Goal: Transaction & Acquisition: Purchase product/service

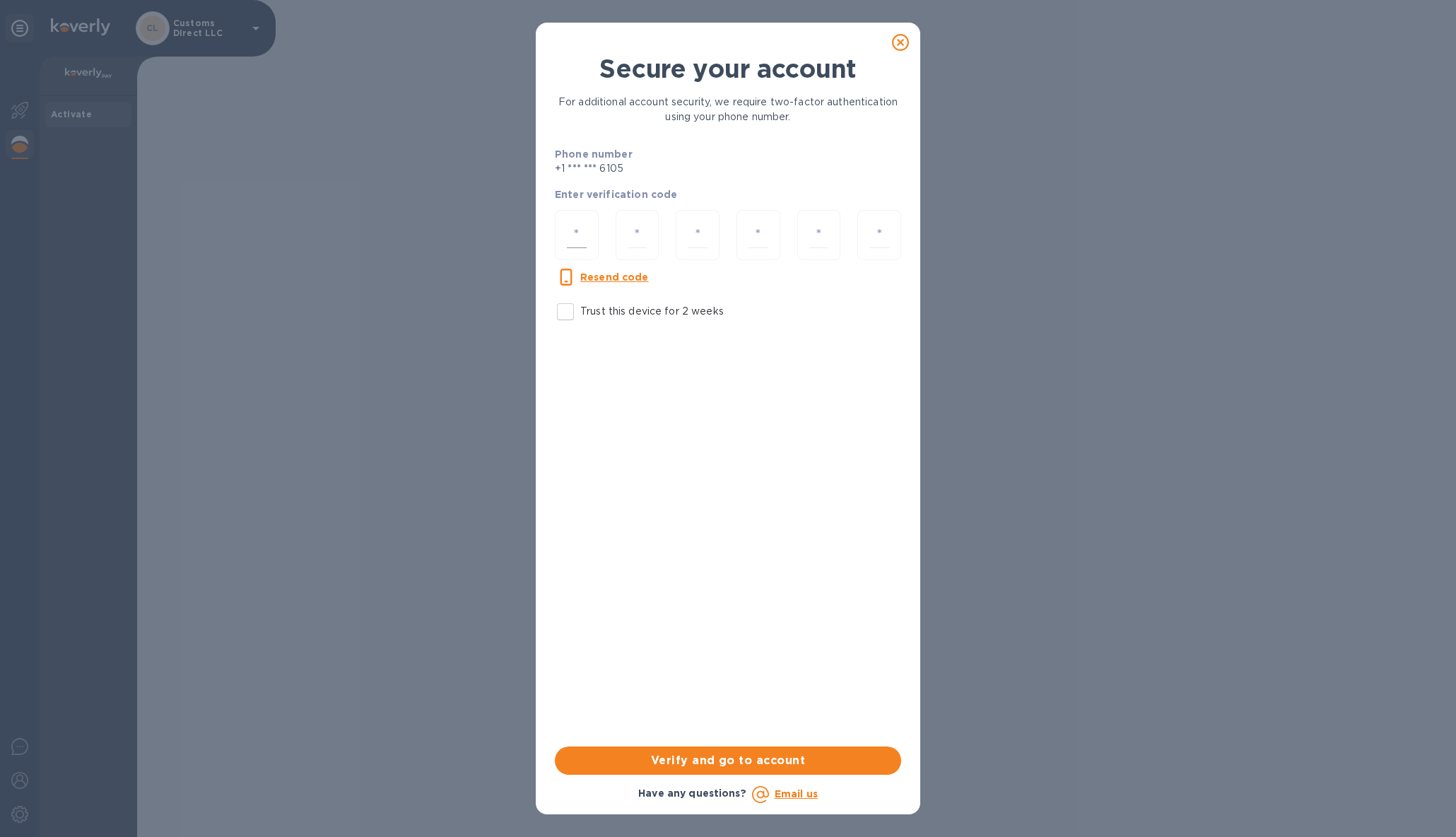
click at [569, 234] on input "number" at bounding box center [576, 235] width 20 height 26
paste input "1"
type input "1"
type input "4"
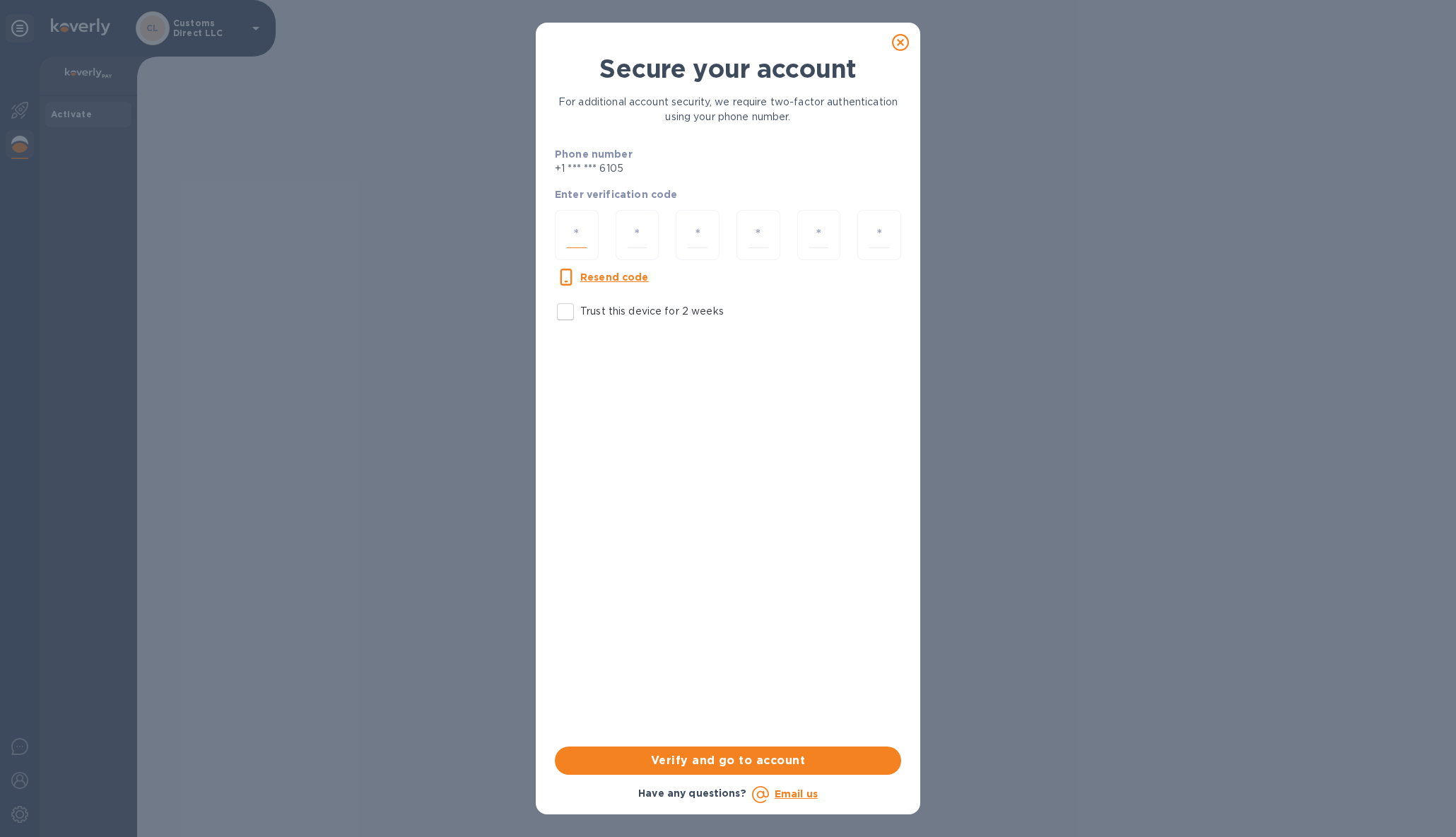
type input "8"
type input "3"
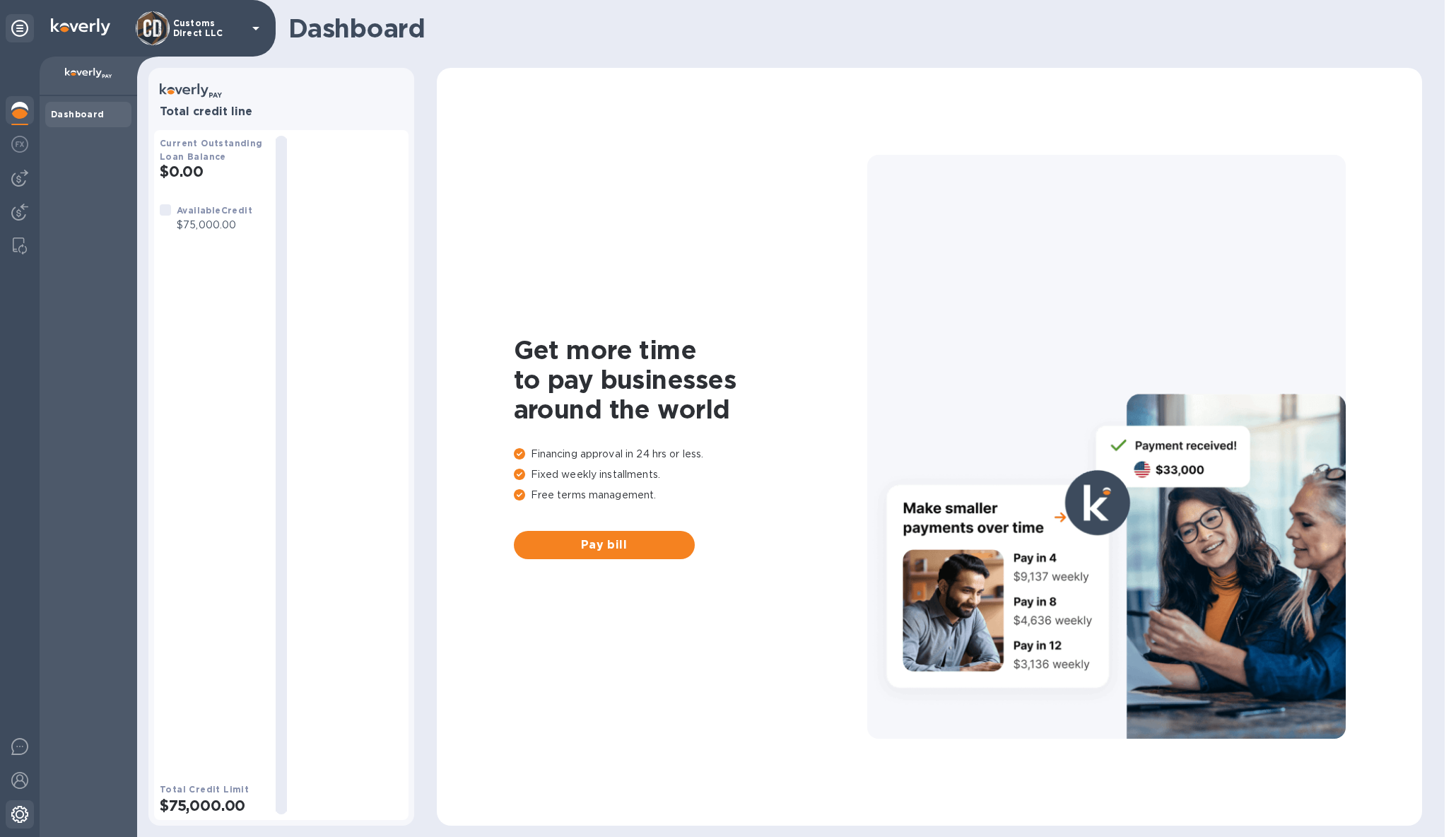
click at [20, 809] on img at bounding box center [20, 814] width 17 height 17
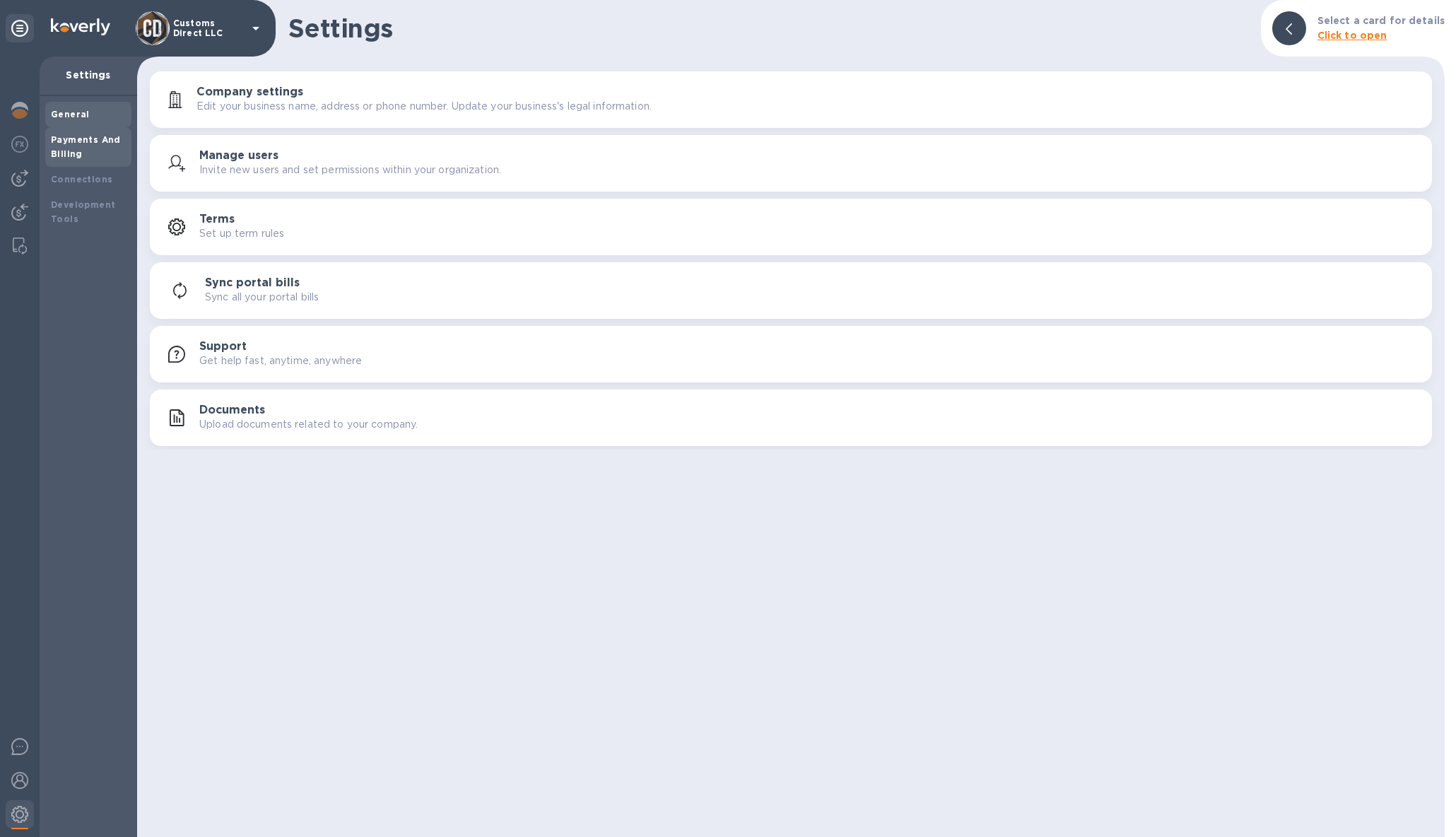
drag, startPoint x: 84, startPoint y: 147, endPoint x: 91, endPoint y: 148, distance: 7.1
click at [83, 147] on div "Payments And Billing" at bounding box center [88, 147] width 75 height 28
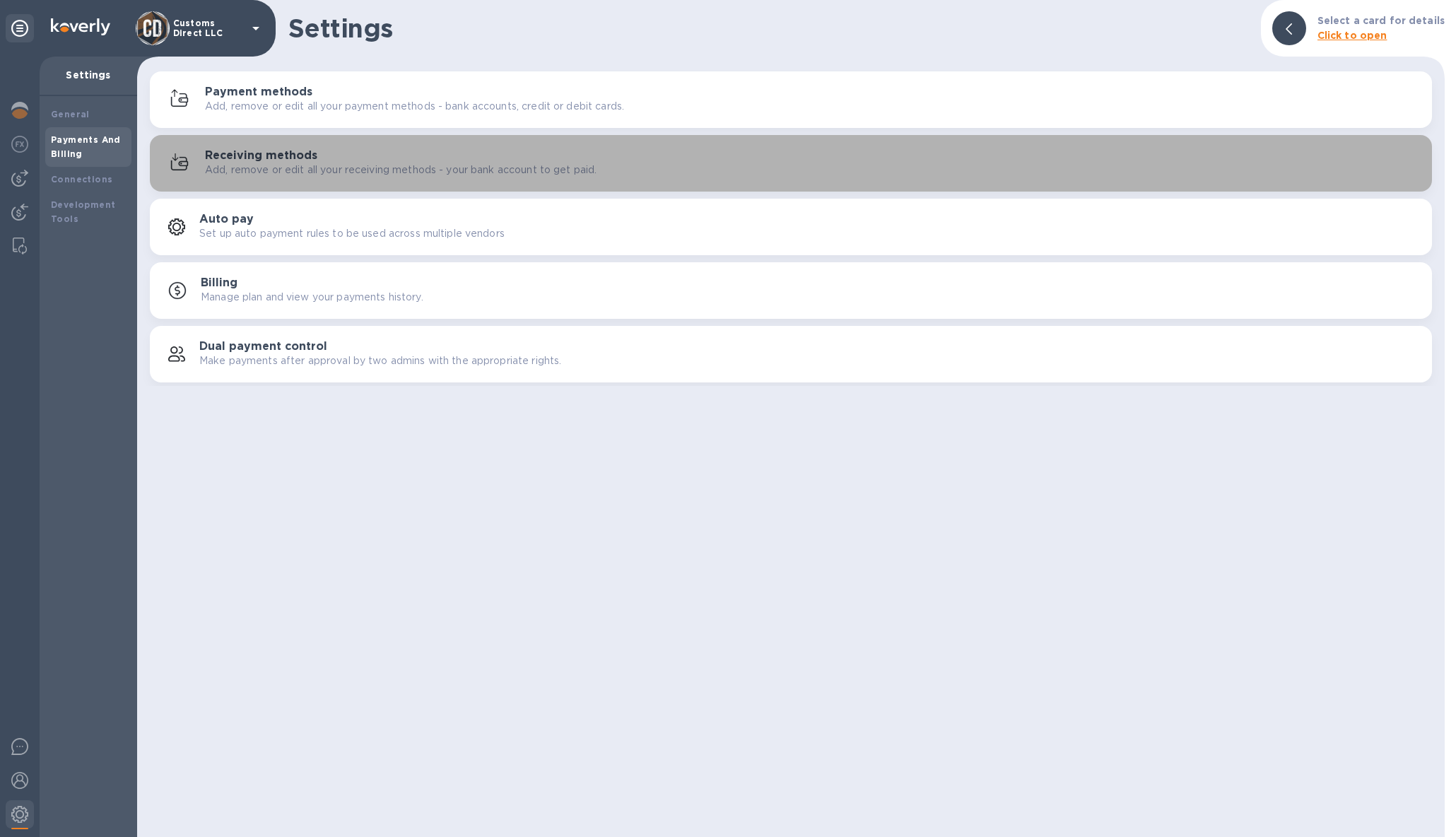
click at [322, 161] on div "Receiving methods Add, remove or edit all your receiving methods - your bank ac…" at bounding box center [813, 163] width 1216 height 28
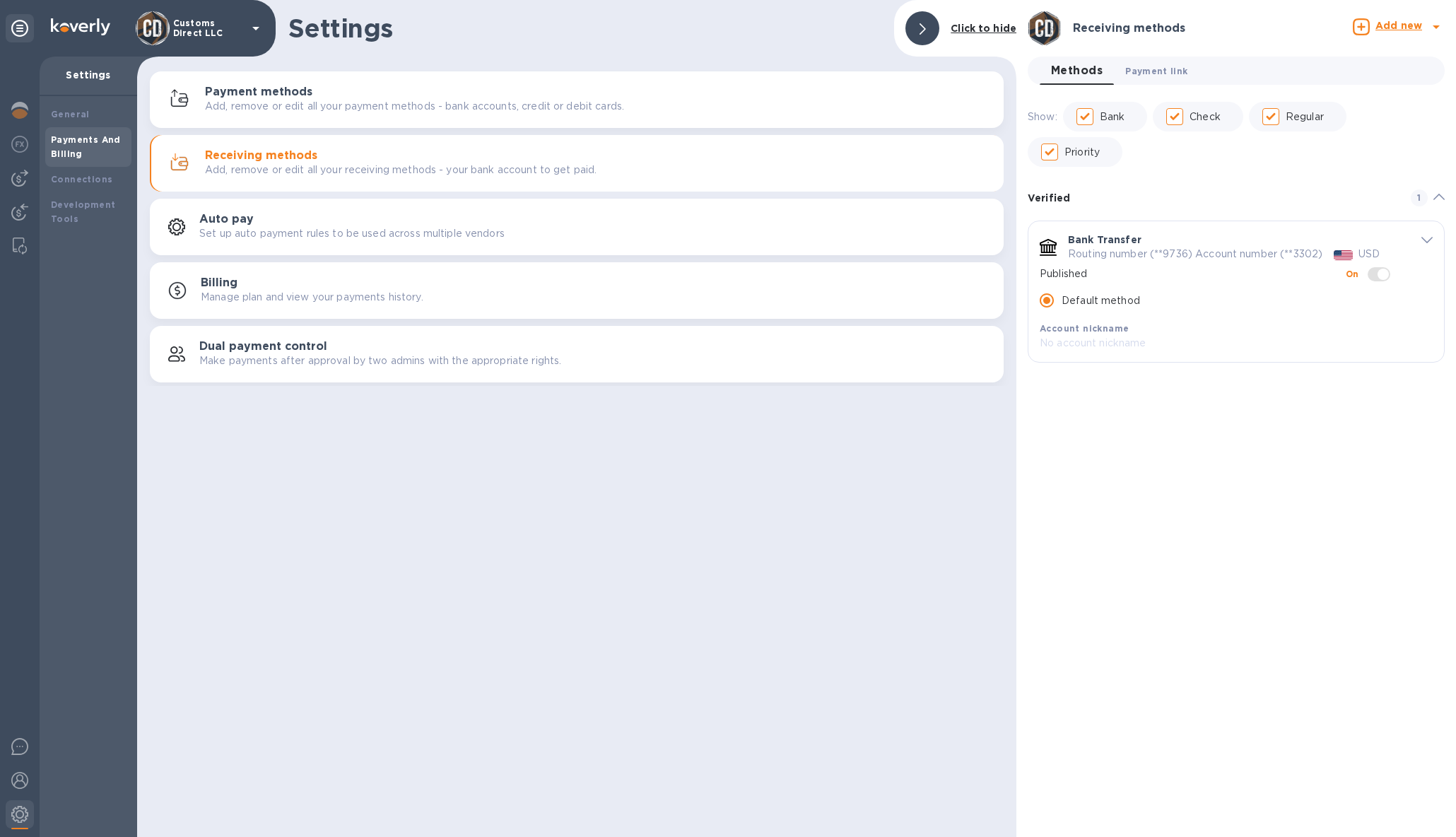
click at [1166, 69] on span "Payment link 0" at bounding box center [1156, 71] width 62 height 15
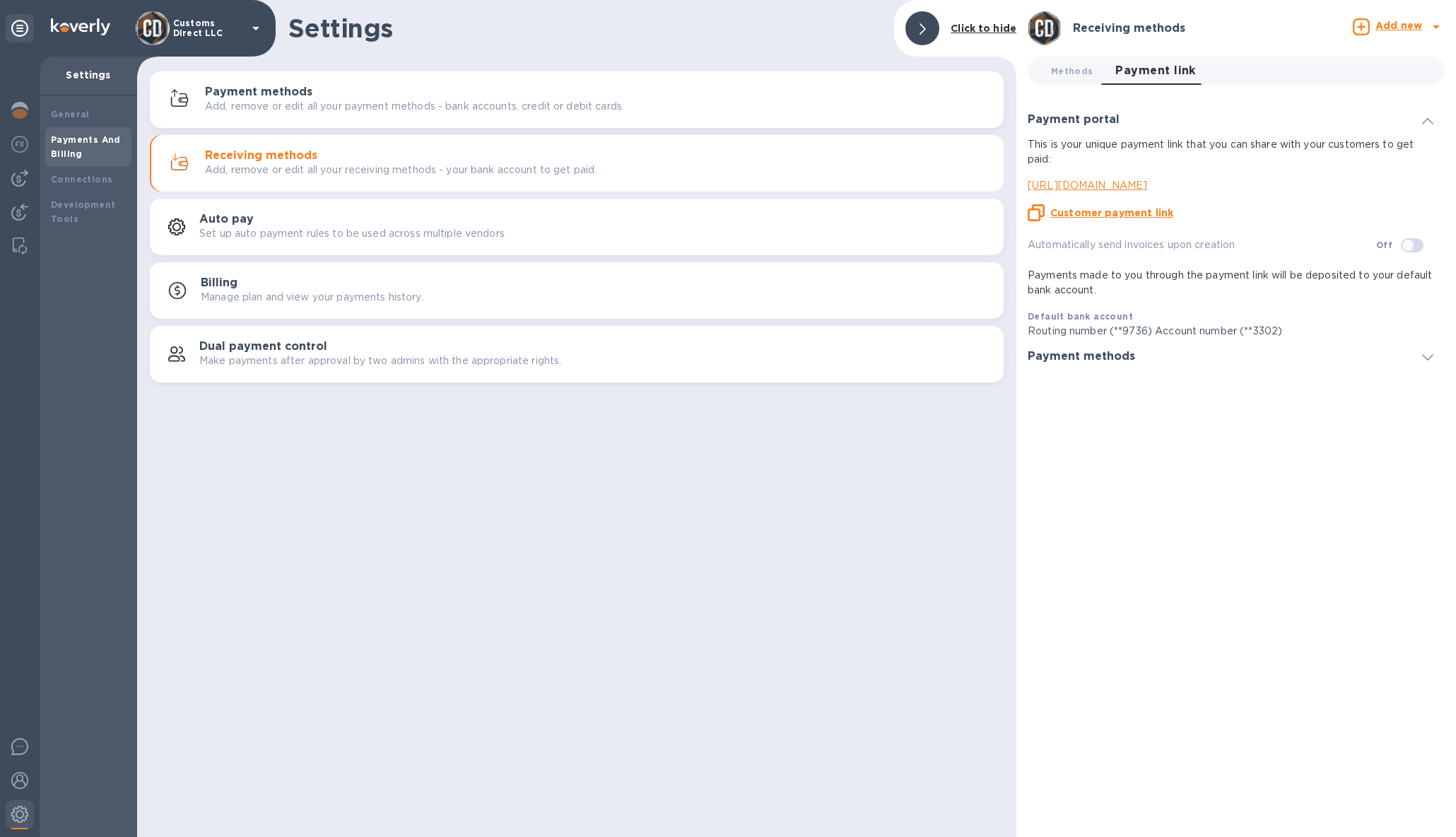
click at [1131, 212] on u "Customer payment link" at bounding box center [1111, 213] width 123 height 12
click at [15, 211] on img at bounding box center [20, 211] width 17 height 17
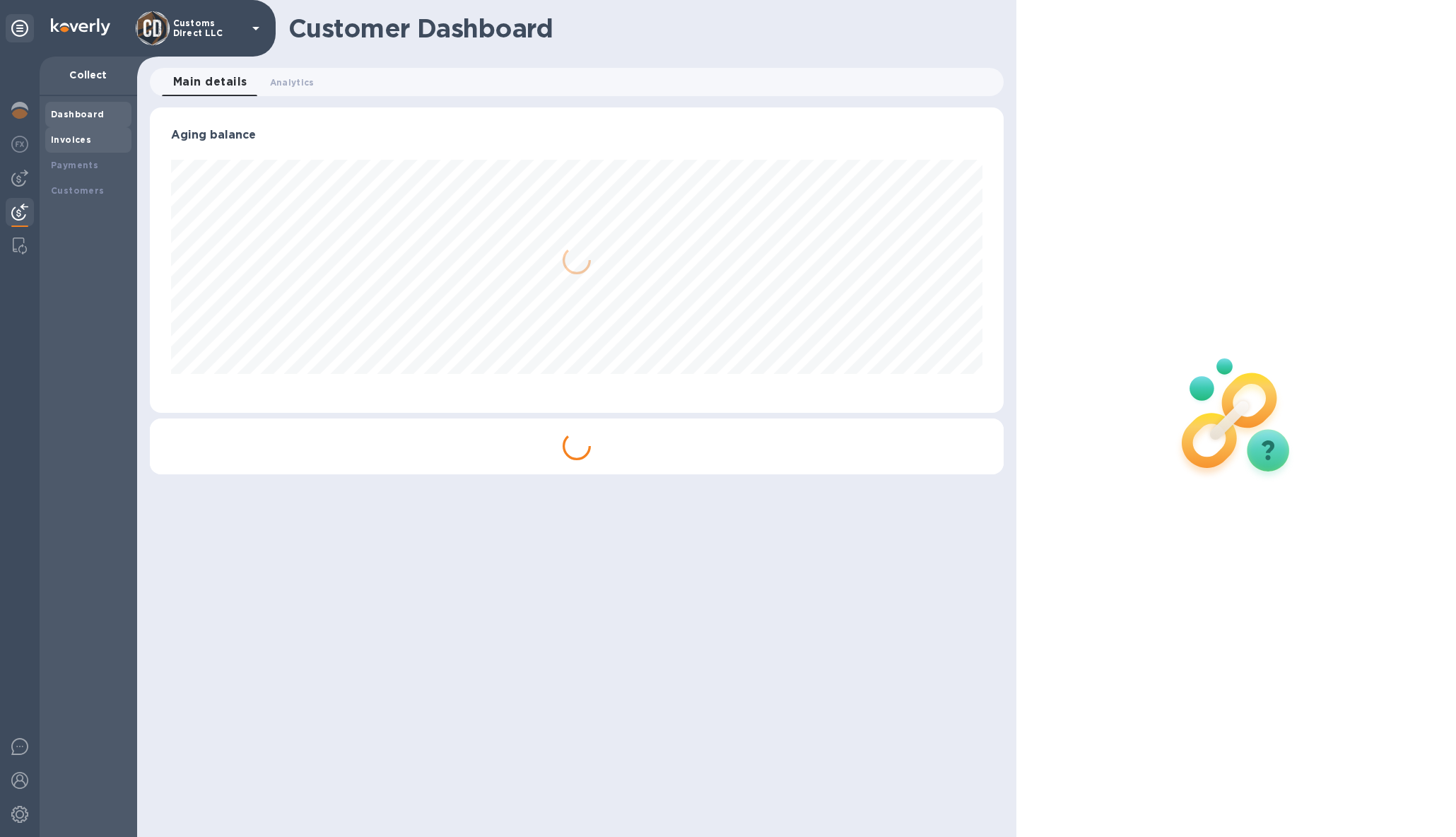
scroll to position [305, 853]
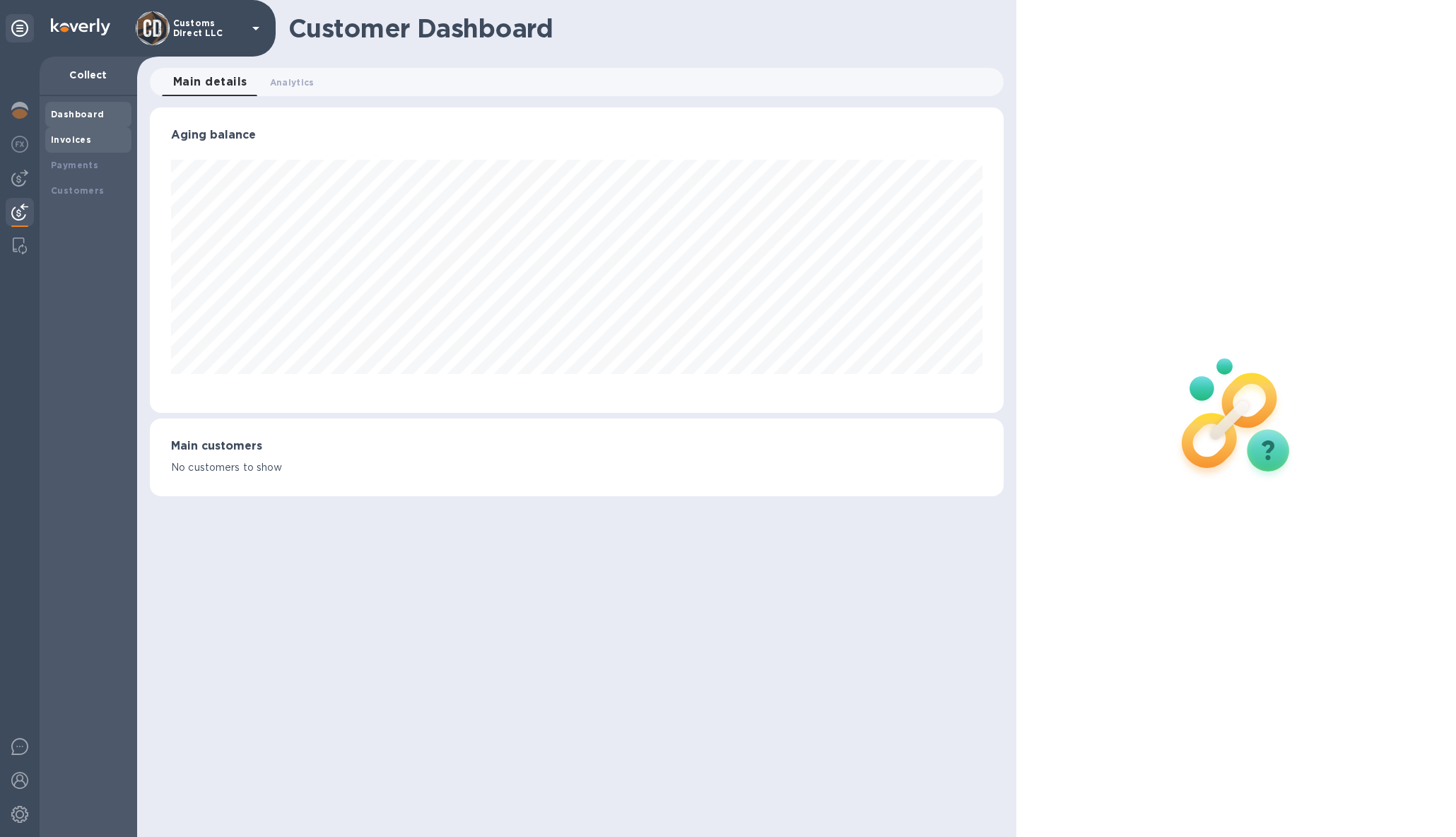
click at [70, 140] on b "Invoices" at bounding box center [70, 140] width 40 height 11
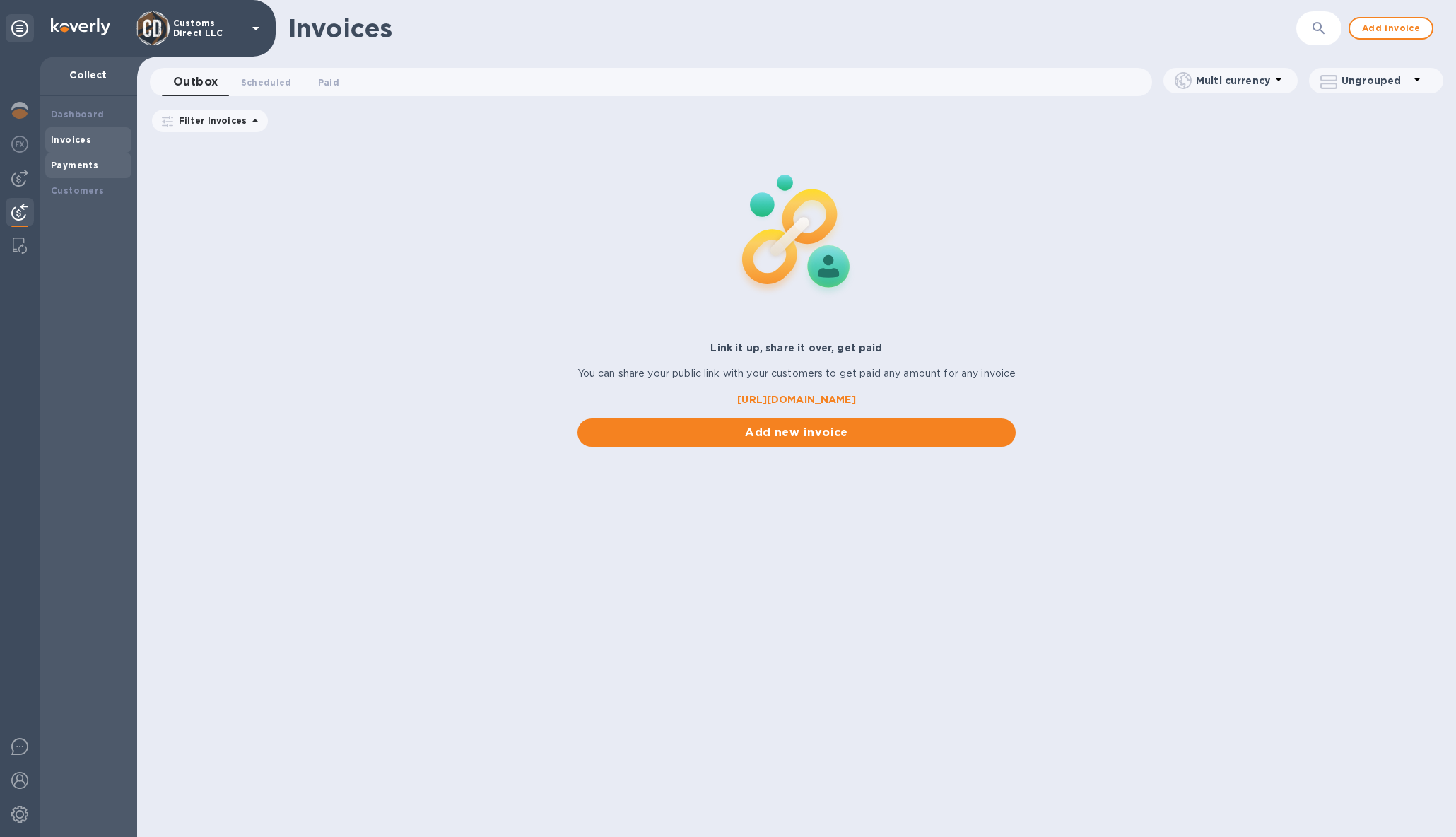
click at [69, 161] on b "Payments" at bounding box center [74, 165] width 47 height 11
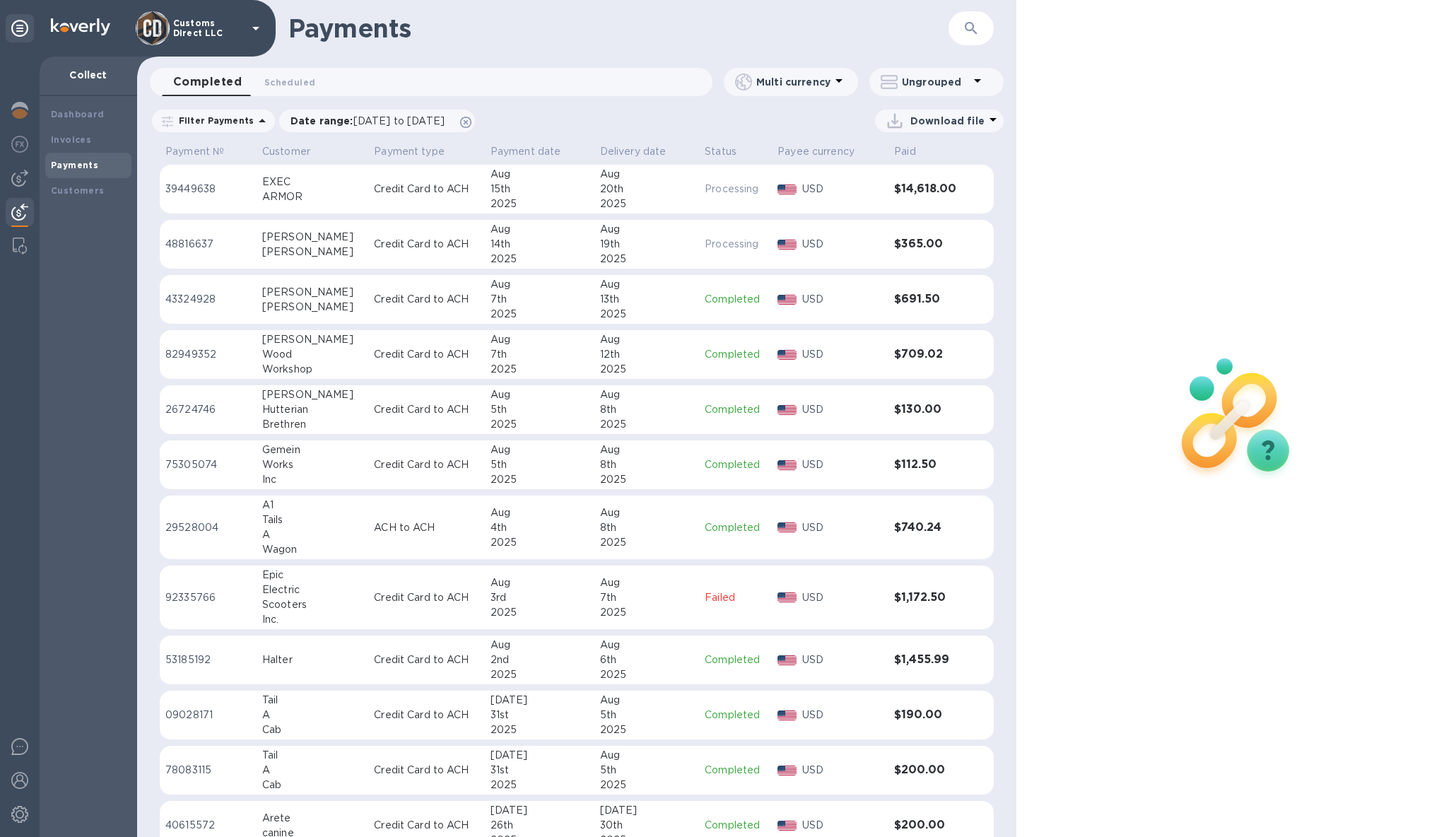
click at [640, 193] on div "20th" at bounding box center [646, 189] width 93 height 15
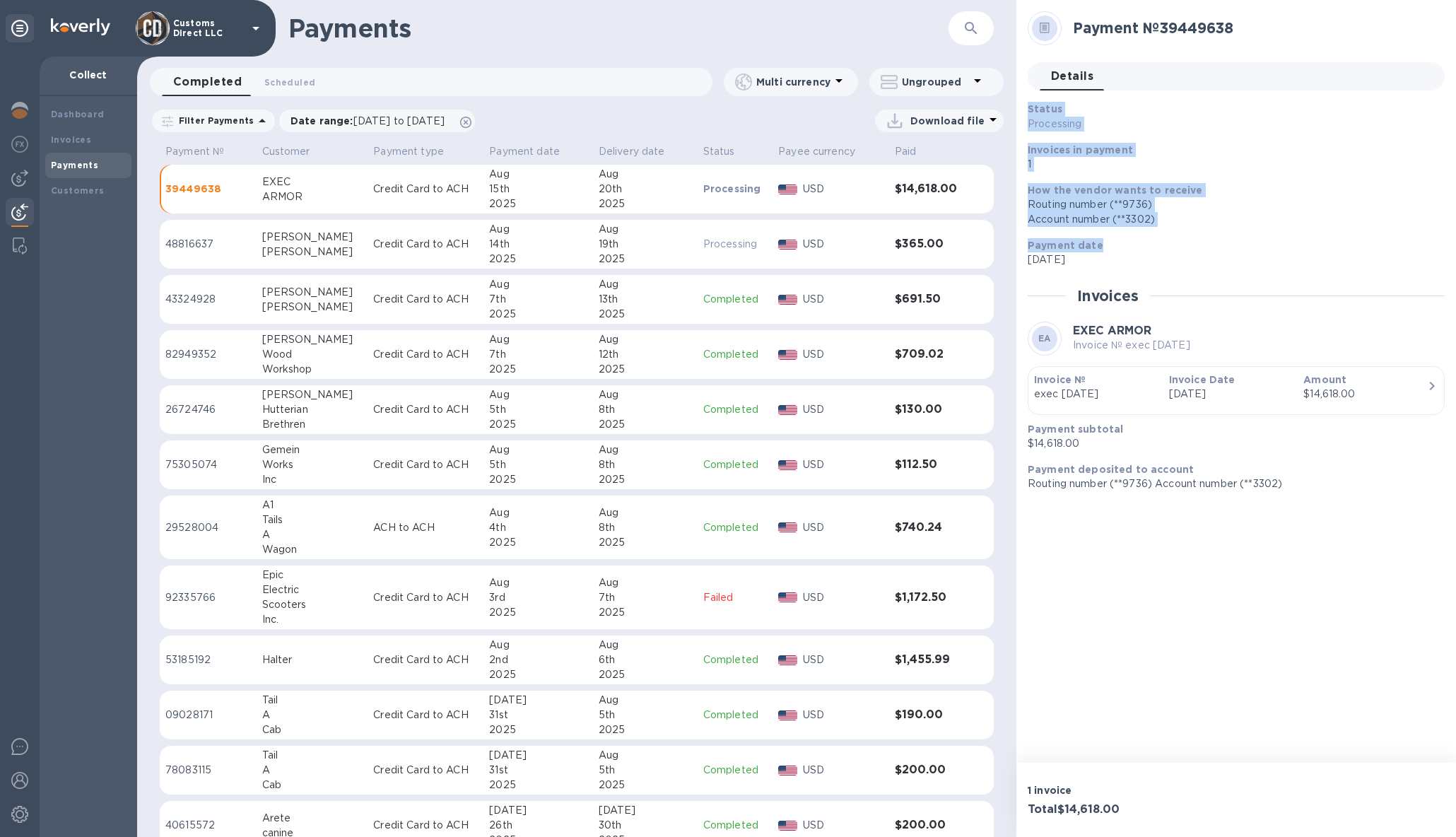
drag, startPoint x: 1029, startPoint y: 107, endPoint x: 1280, endPoint y: 326, distance: 333.1
click at [1109, 233] on div "Status Processing Invoices in payment 1 How the vendor wants to receive Routing…" at bounding box center [1230, 184] width 417 height 177
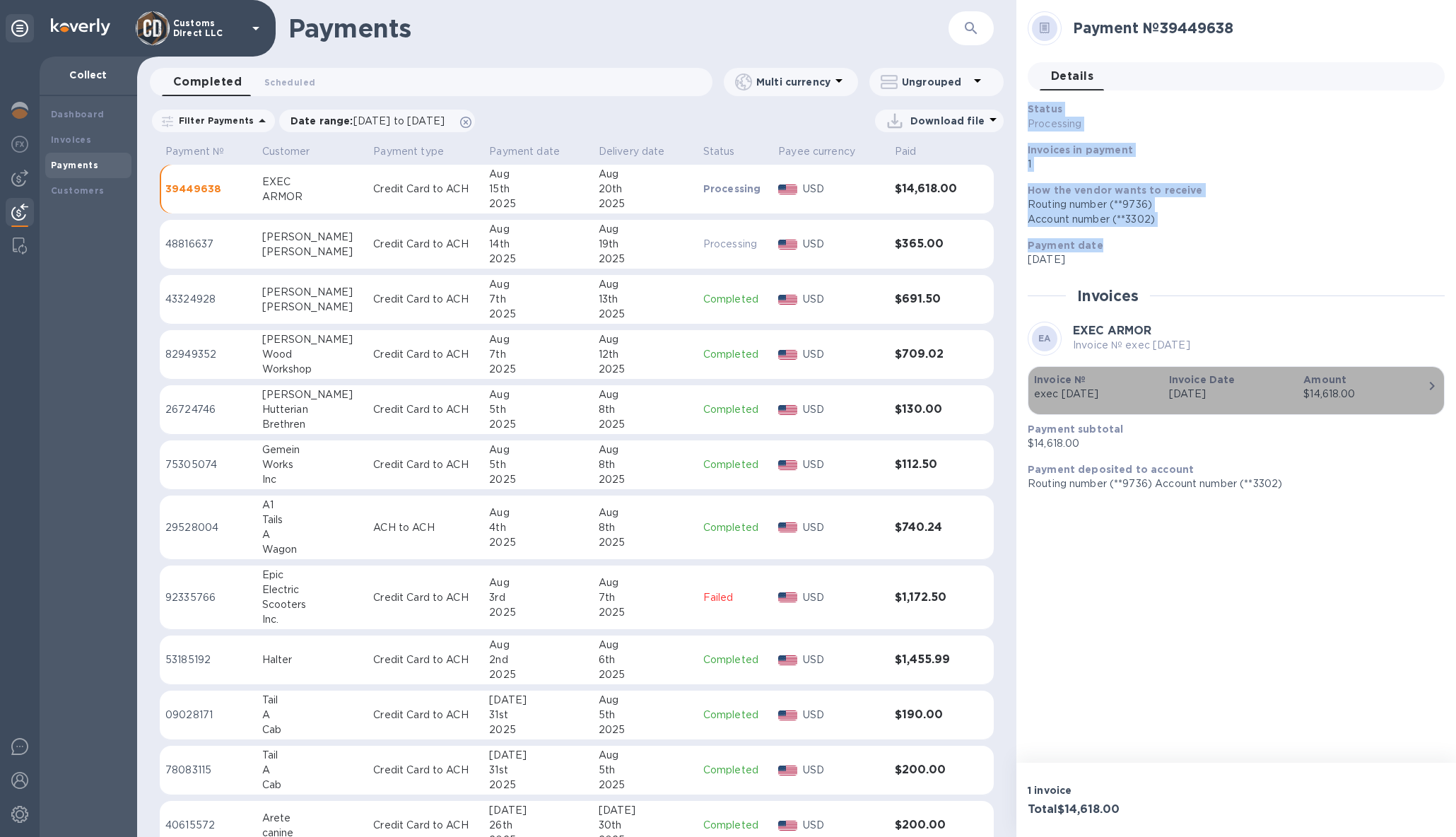
click at [1431, 386] on icon "button" at bounding box center [1431, 386] width 17 height 17
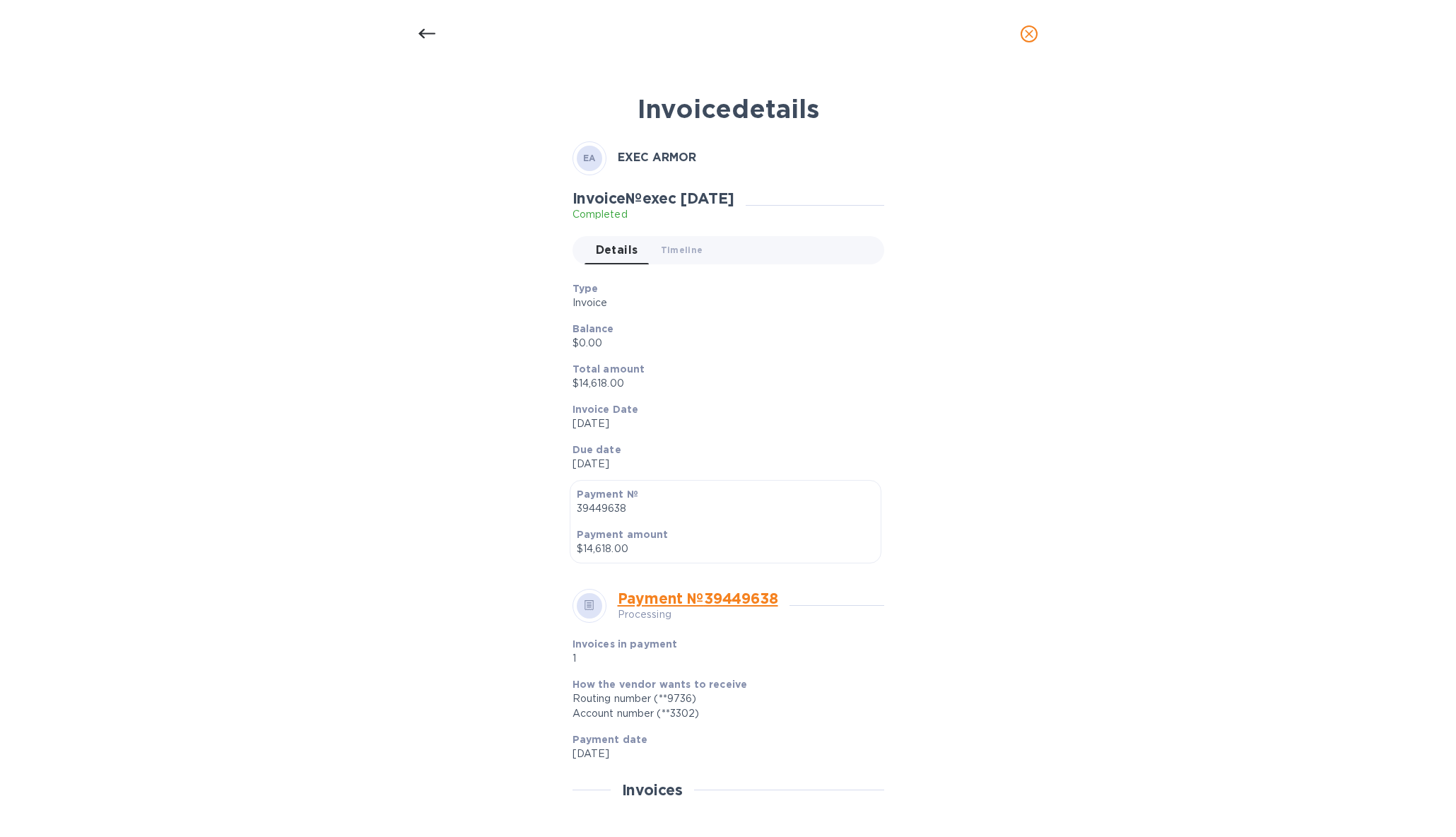
drag, startPoint x: 619, startPoint y: 155, endPoint x: 803, endPoint y: 761, distance: 633.3
click at [803, 761] on div "EA EXEC ARMOR Invoice № exec [DATE] Completed Details 0 Timeline 0 Type Invoice…" at bounding box center [728, 564] width 312 height 845
copy div "XEC ARMOR Invoice № exec [DATE] Completed Details 0 Timeline 0 Type Invoice Bal…"
click at [428, 33] on icon at bounding box center [426, 34] width 17 height 10
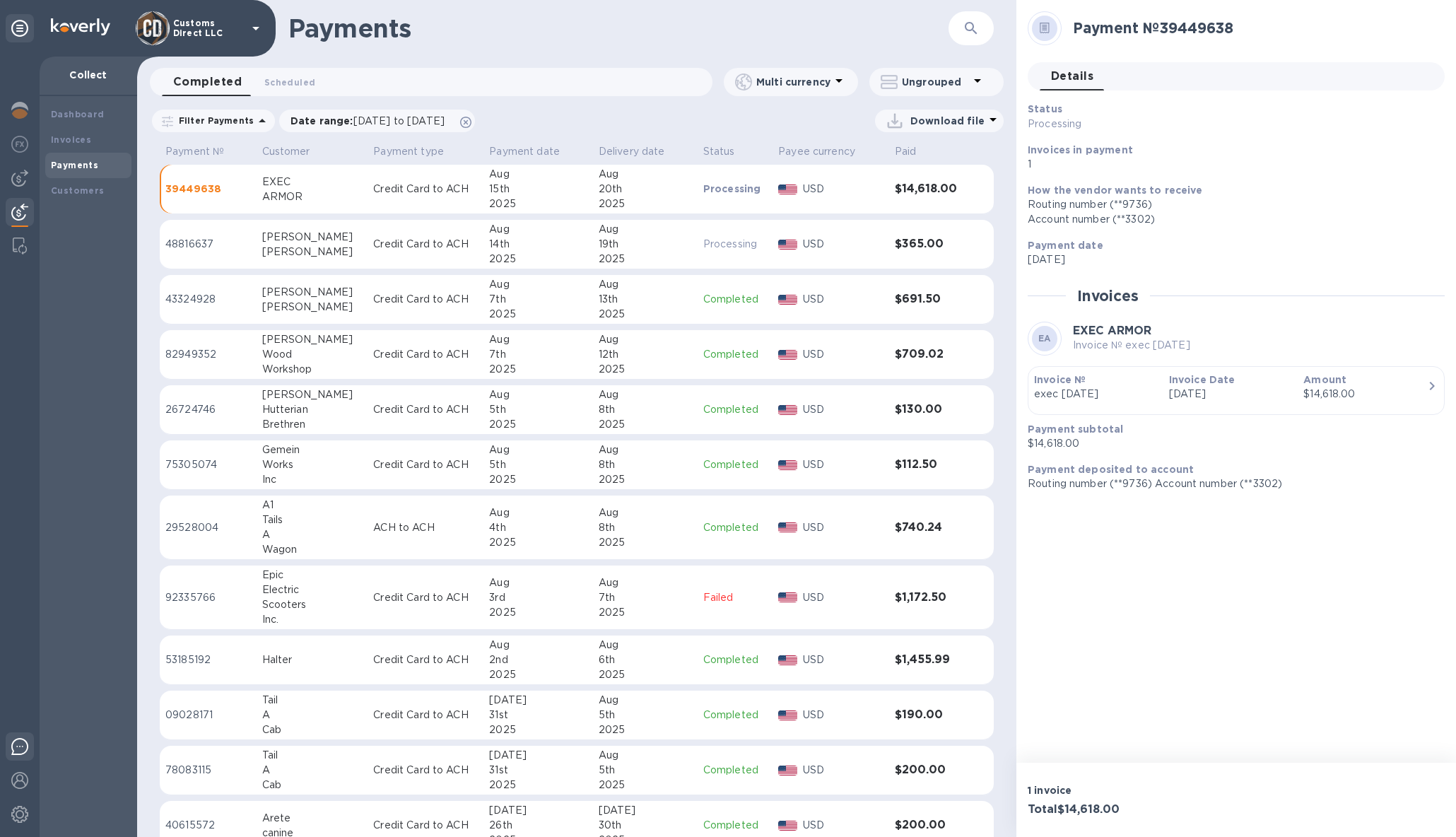
click at [18, 750] on img at bounding box center [20, 746] width 17 height 17
click at [1357, 182] on div "How the vendor wants to receive Routing number (**9736) Account number (**3302)" at bounding box center [1230, 205] width 417 height 55
click at [19, 742] on img at bounding box center [20, 746] width 17 height 17
click at [645, 194] on div "20th" at bounding box center [645, 189] width 93 height 15
click at [1428, 384] on icon "button" at bounding box center [1431, 386] width 17 height 17
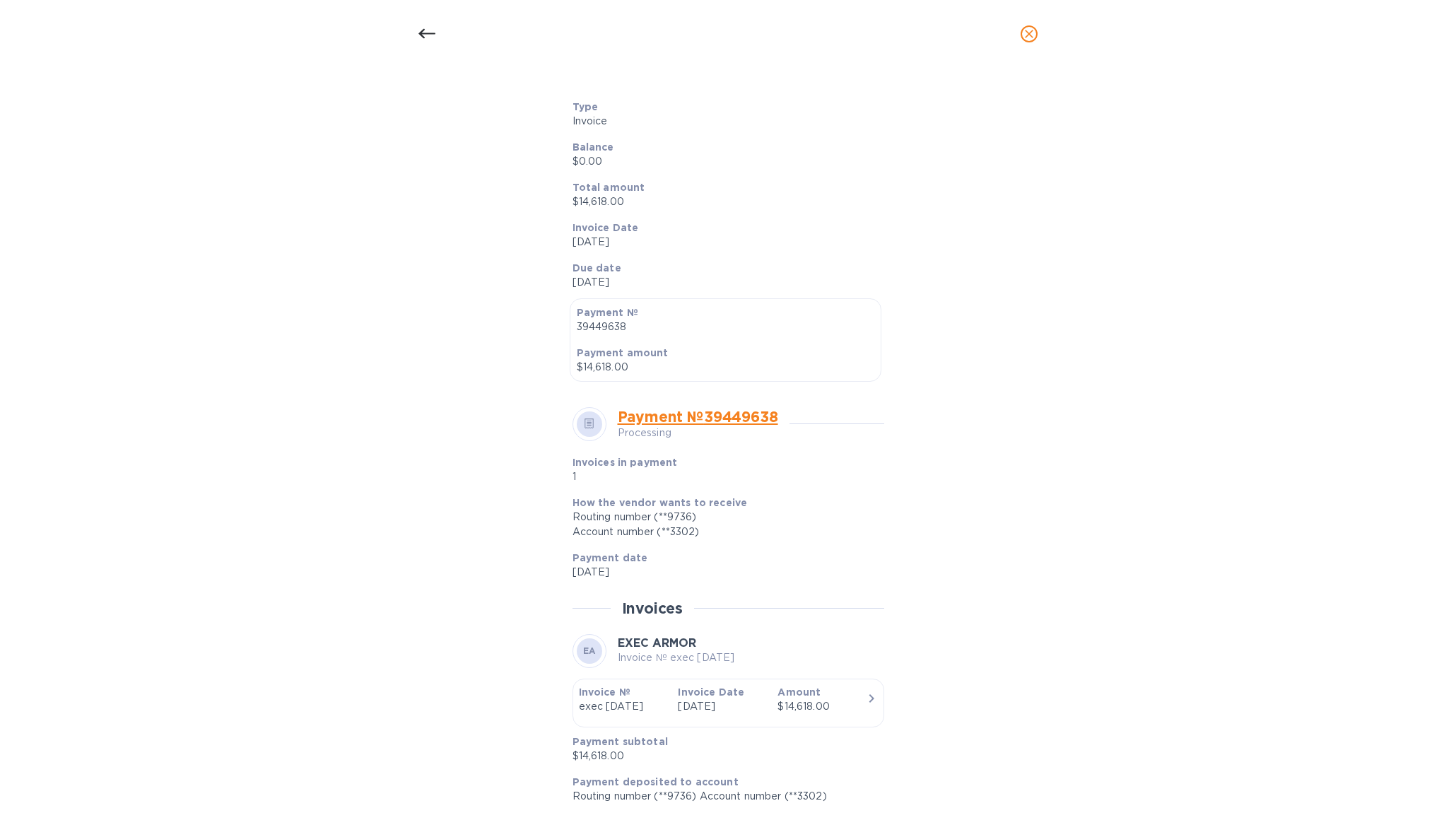
scroll to position [193, 0]
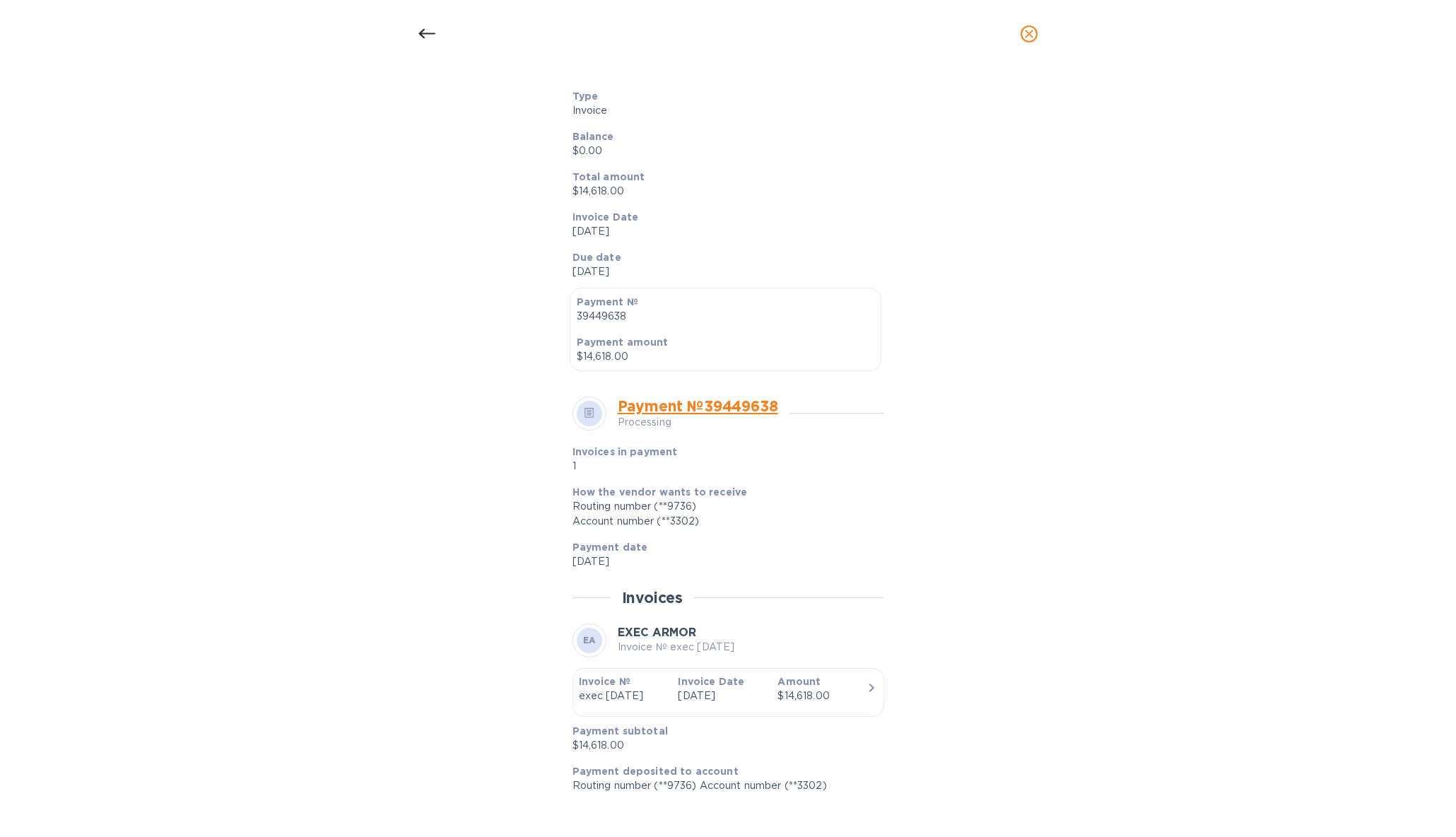
click at [869, 691] on icon "button" at bounding box center [871, 688] width 5 height 9
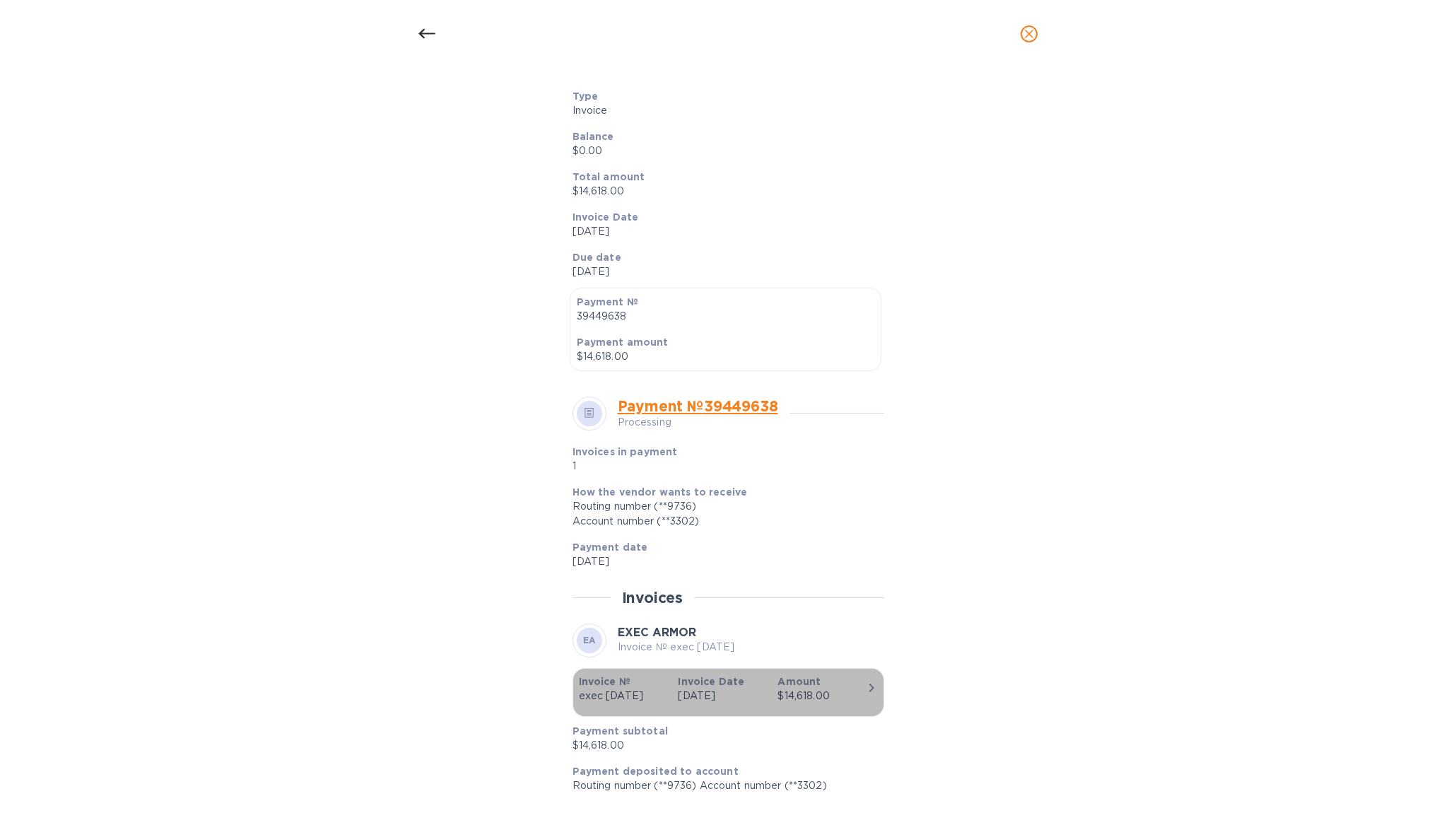
click at [863, 688] on icon "button" at bounding box center [871, 687] width 17 height 17
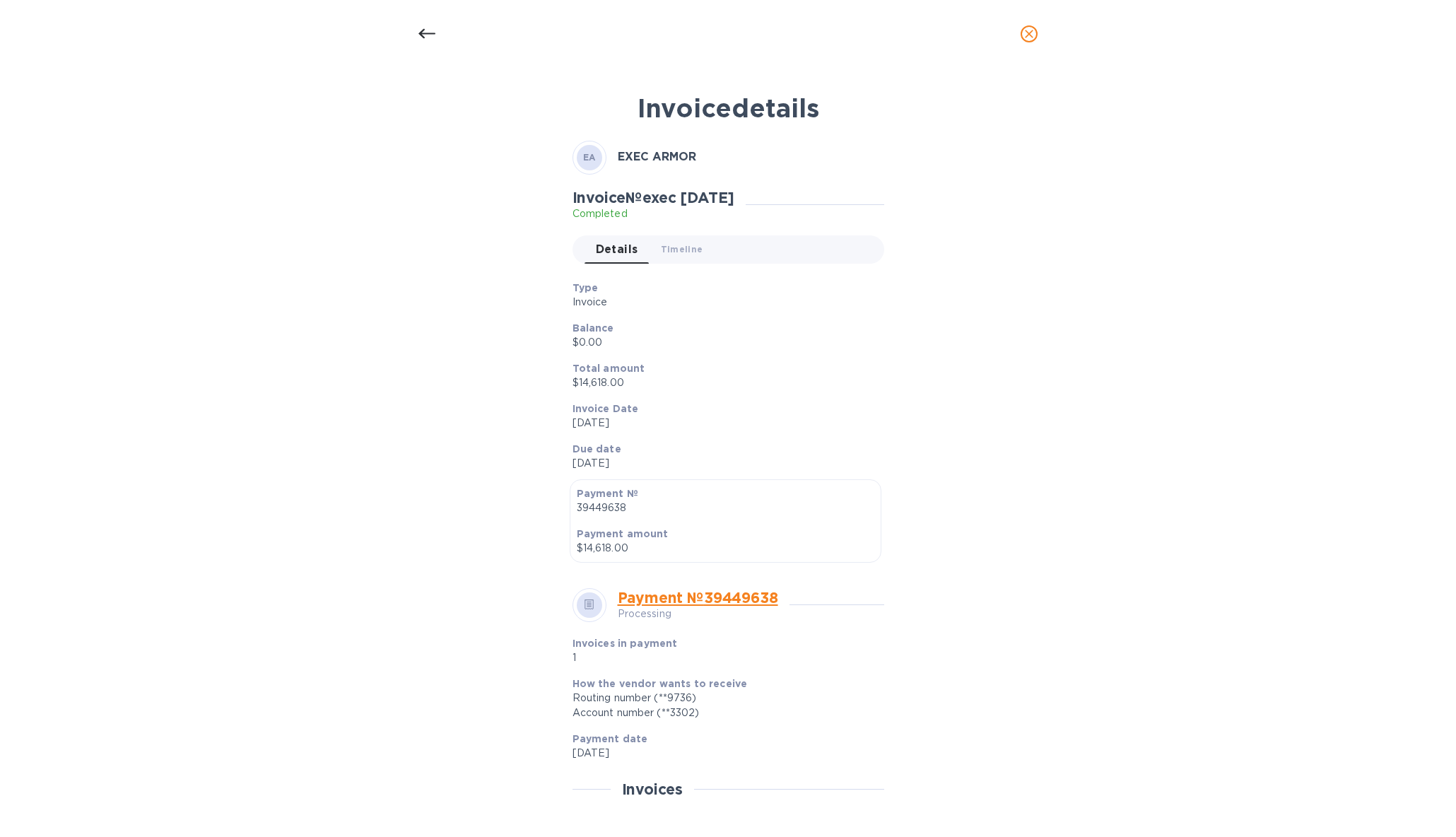
scroll to position [0, 0]
click at [690, 250] on span "Timeline 0" at bounding box center [682, 250] width 42 height 15
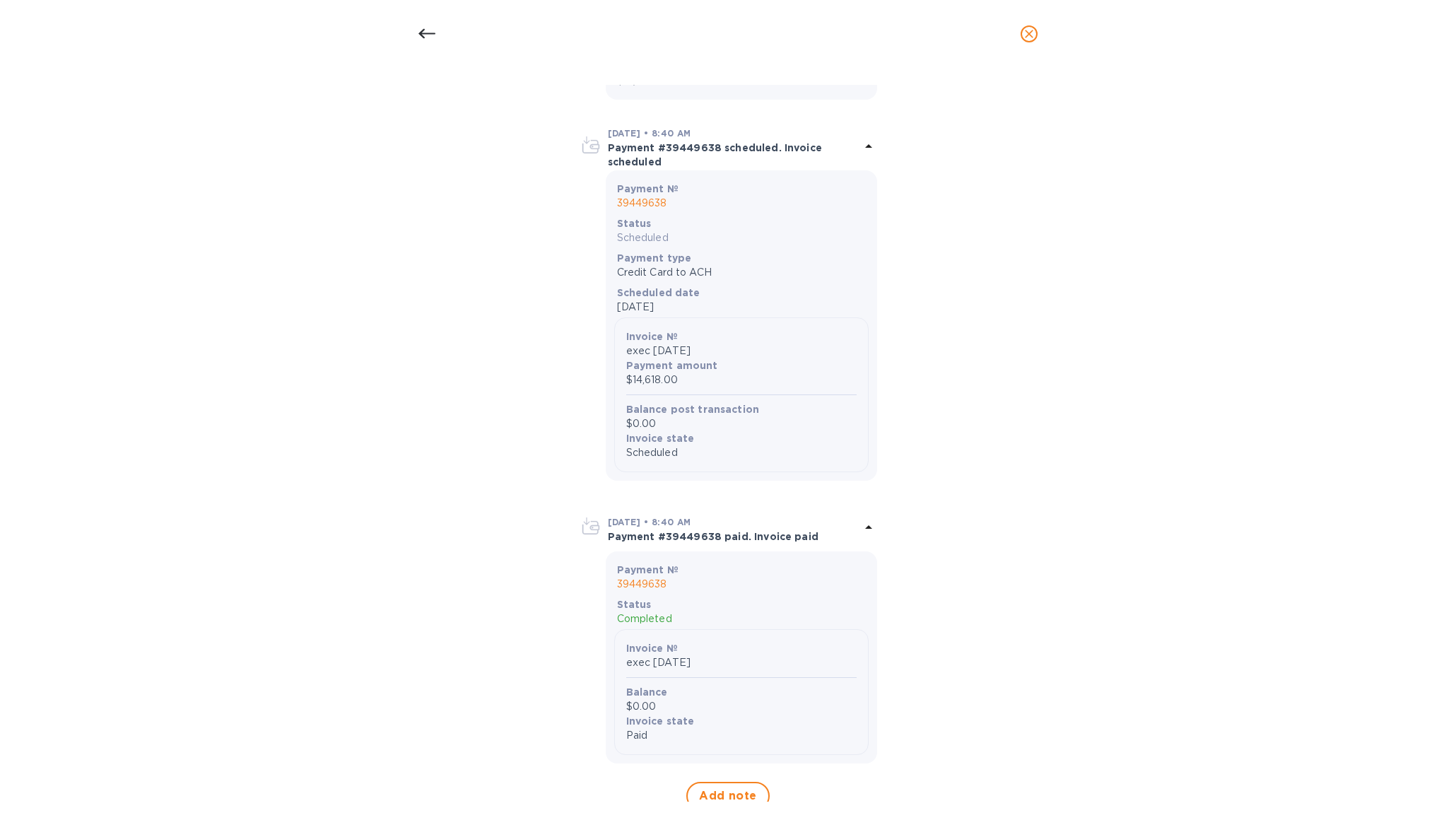
scroll to position [444, 0]
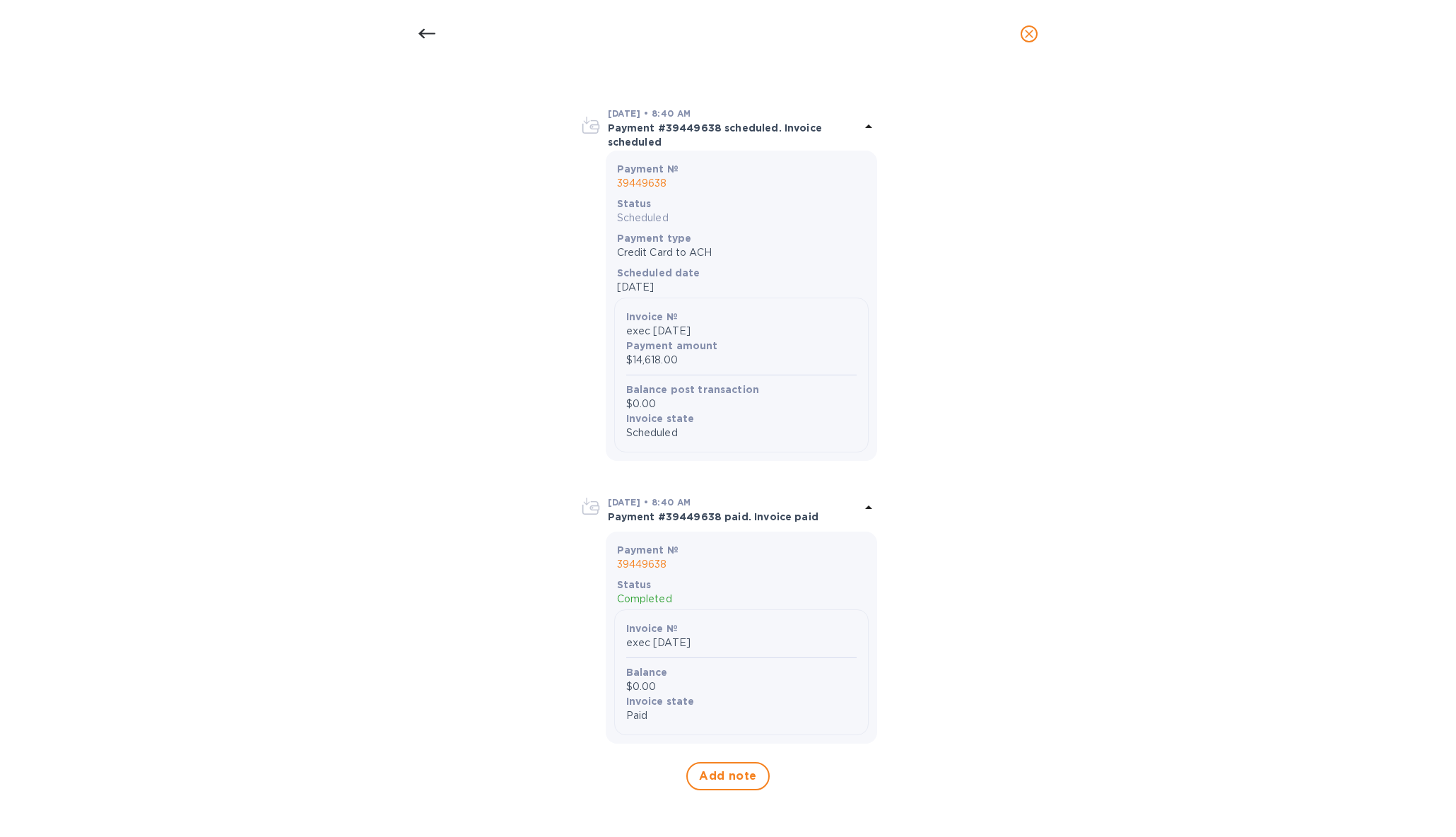
click at [642, 557] on p "39449638" at bounding box center [741, 565] width 249 height 15
click at [641, 564] on p "39449638" at bounding box center [741, 565] width 249 height 15
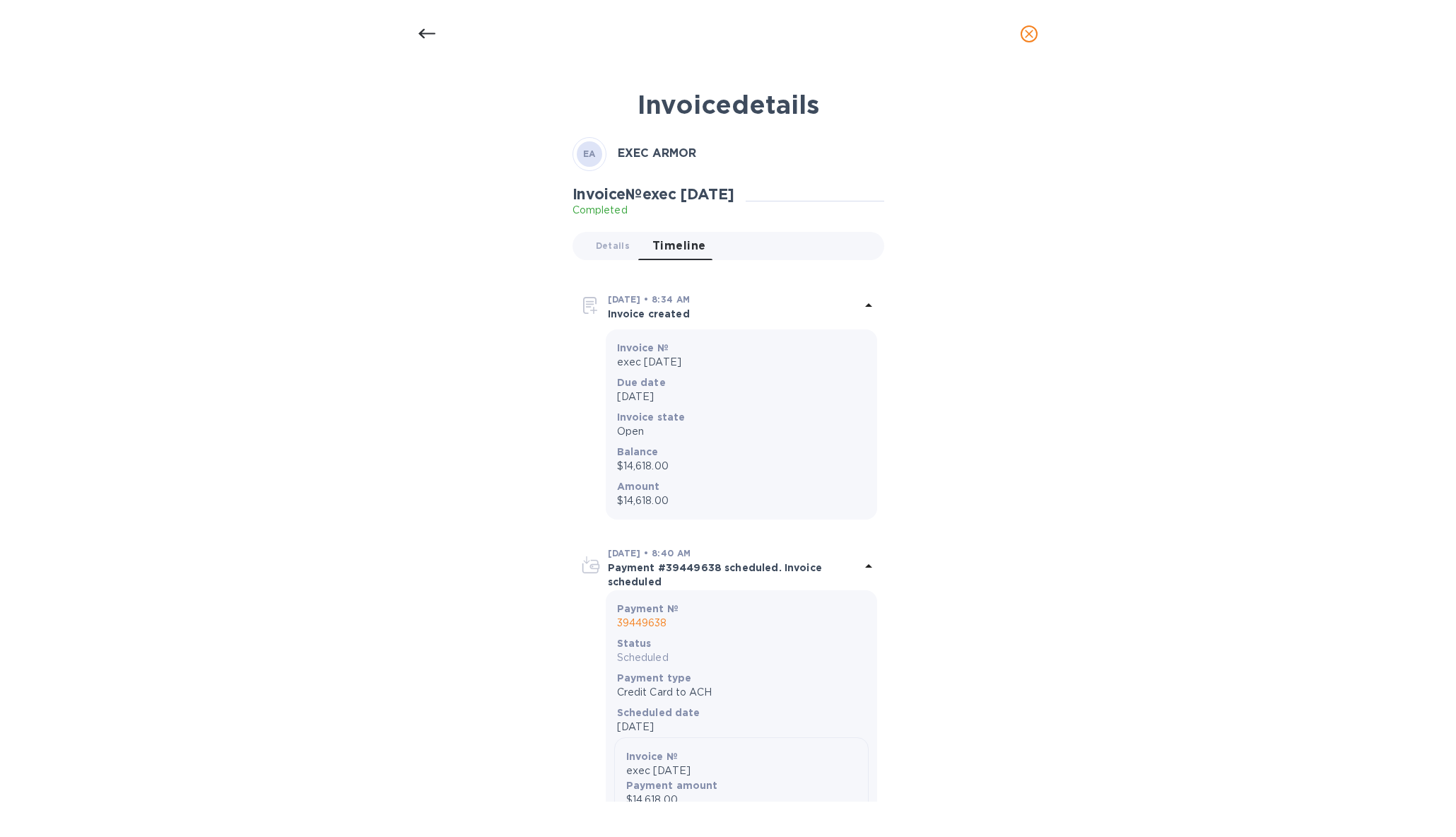
scroll to position [0, 0]
click at [431, 39] on icon at bounding box center [426, 33] width 17 height 17
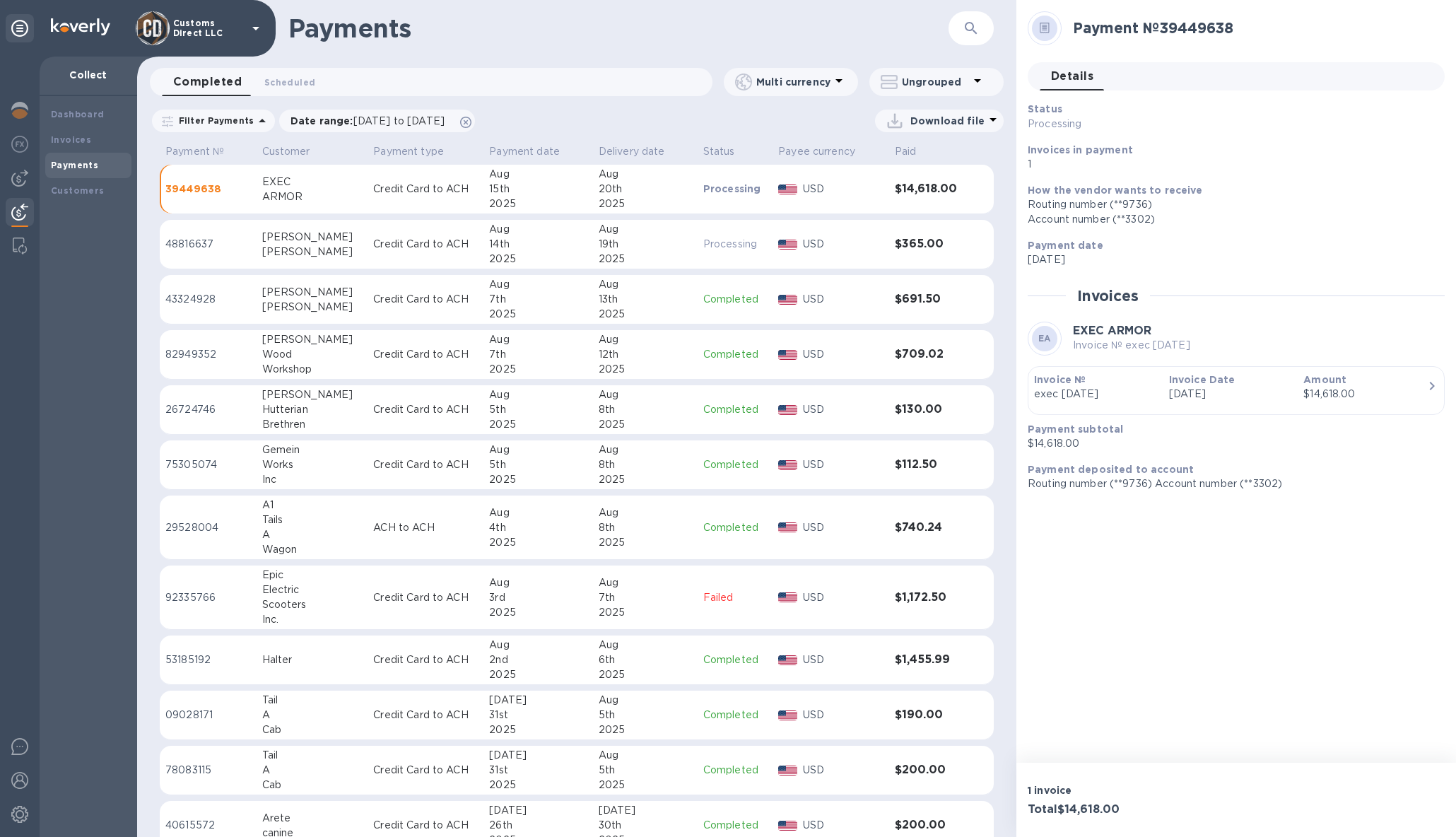
click at [518, 196] on div "15th" at bounding box center [537, 189] width 97 height 15
click at [675, 243] on div "19th" at bounding box center [645, 244] width 93 height 15
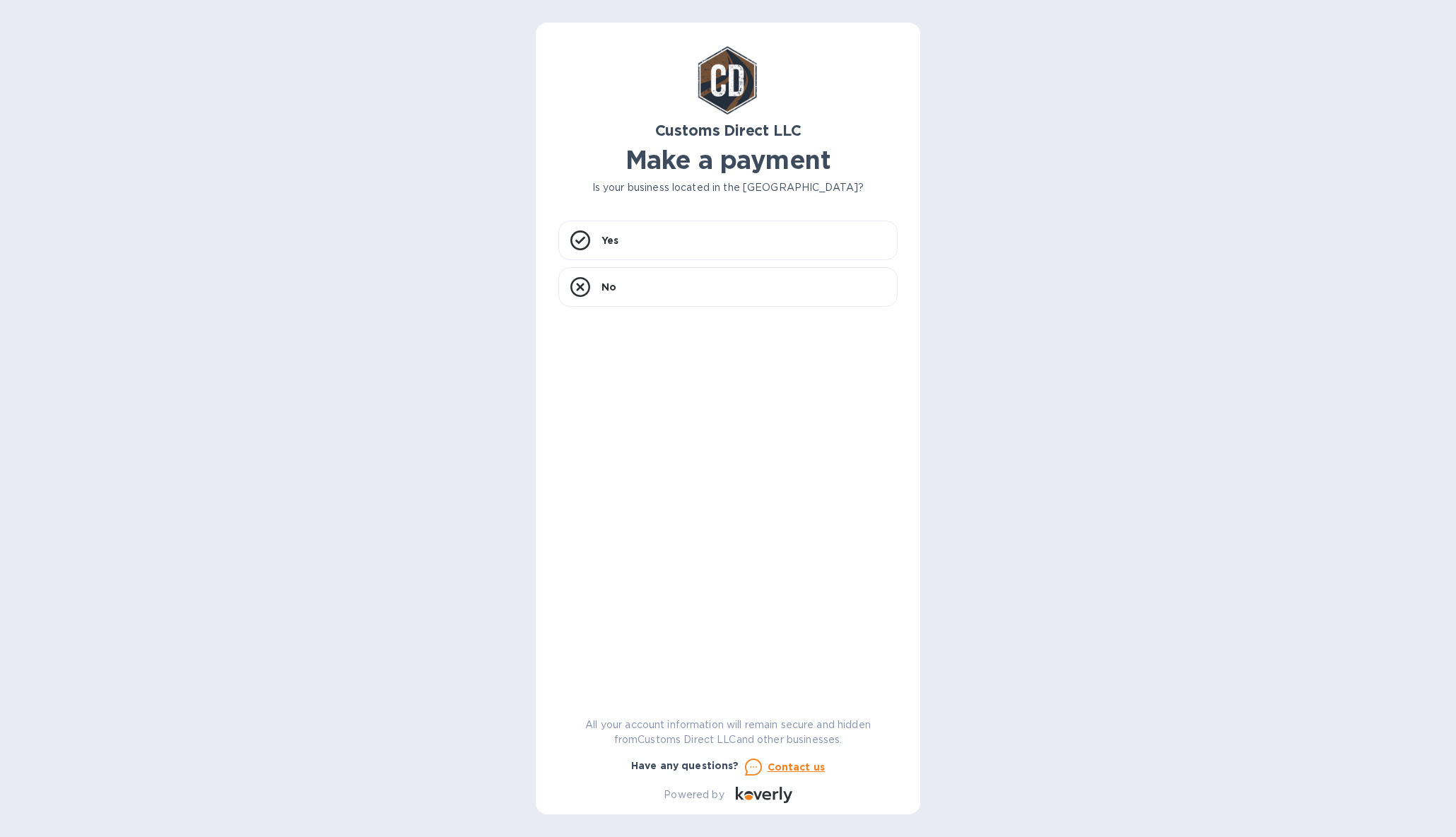
click at [572, 126] on h2 "Customs Direct LLC" at bounding box center [728, 130] width 339 height 17
click at [623, 84] on div "Customs Direct LLC Make a payment Is your business located in the United States?" at bounding box center [728, 120] width 345 height 155
click at [598, 103] on div "Customs Direct LLC Make a payment Is your business located in the United States?" at bounding box center [728, 120] width 345 height 155
click at [605, 86] on div "Customs Direct LLC Make a payment Is your business located in the United States?" at bounding box center [728, 120] width 345 height 155
click at [603, 238] on p "Yes" at bounding box center [609, 240] width 17 height 14
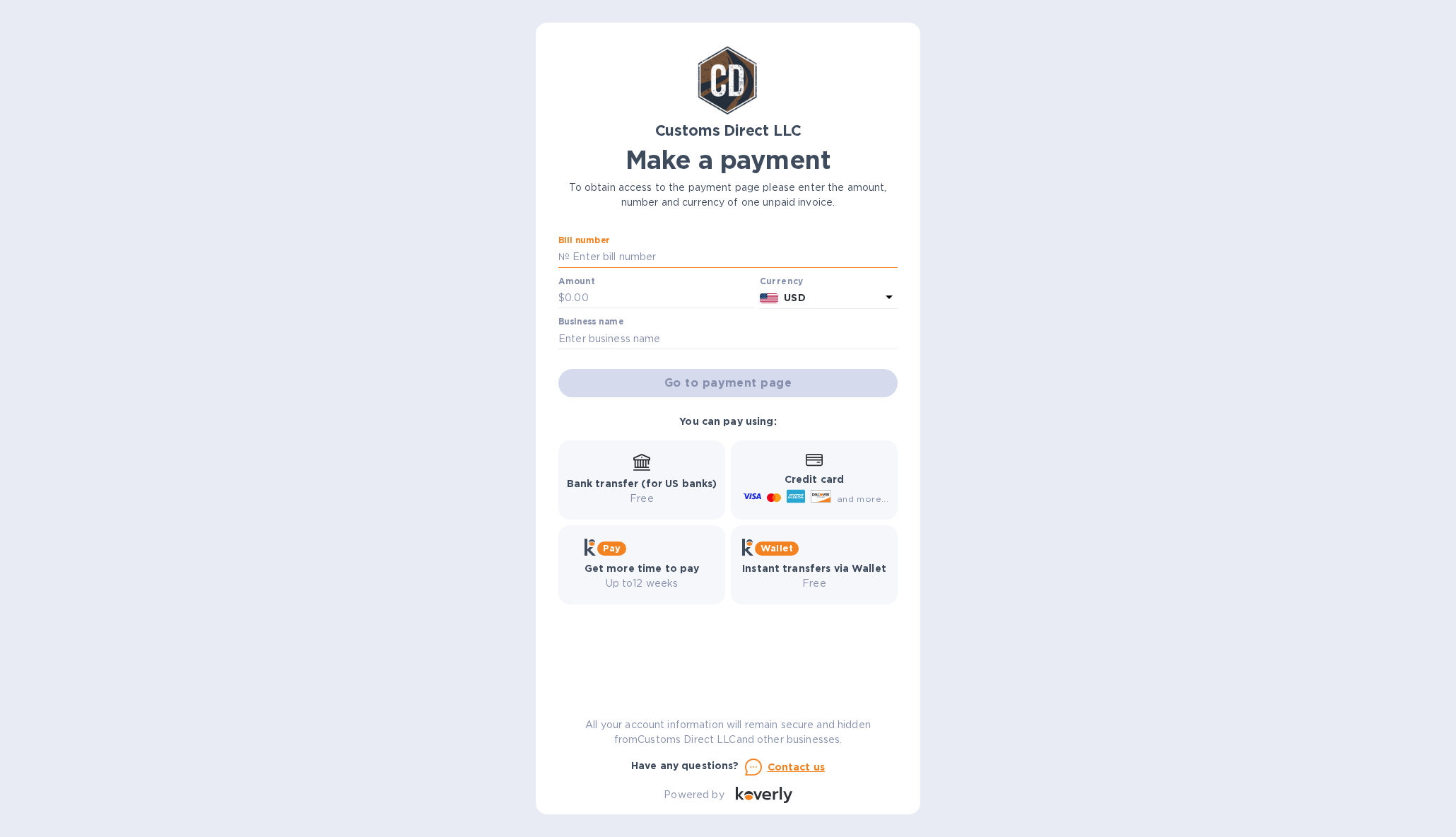
click at [598, 262] on input "text" at bounding box center [733, 257] width 328 height 21
type input "exec"
click at [591, 296] on input "text" at bounding box center [659, 298] width 190 height 21
click at [595, 296] on input "text" at bounding box center [659, 298] width 190 height 21
type input "14,618.00"
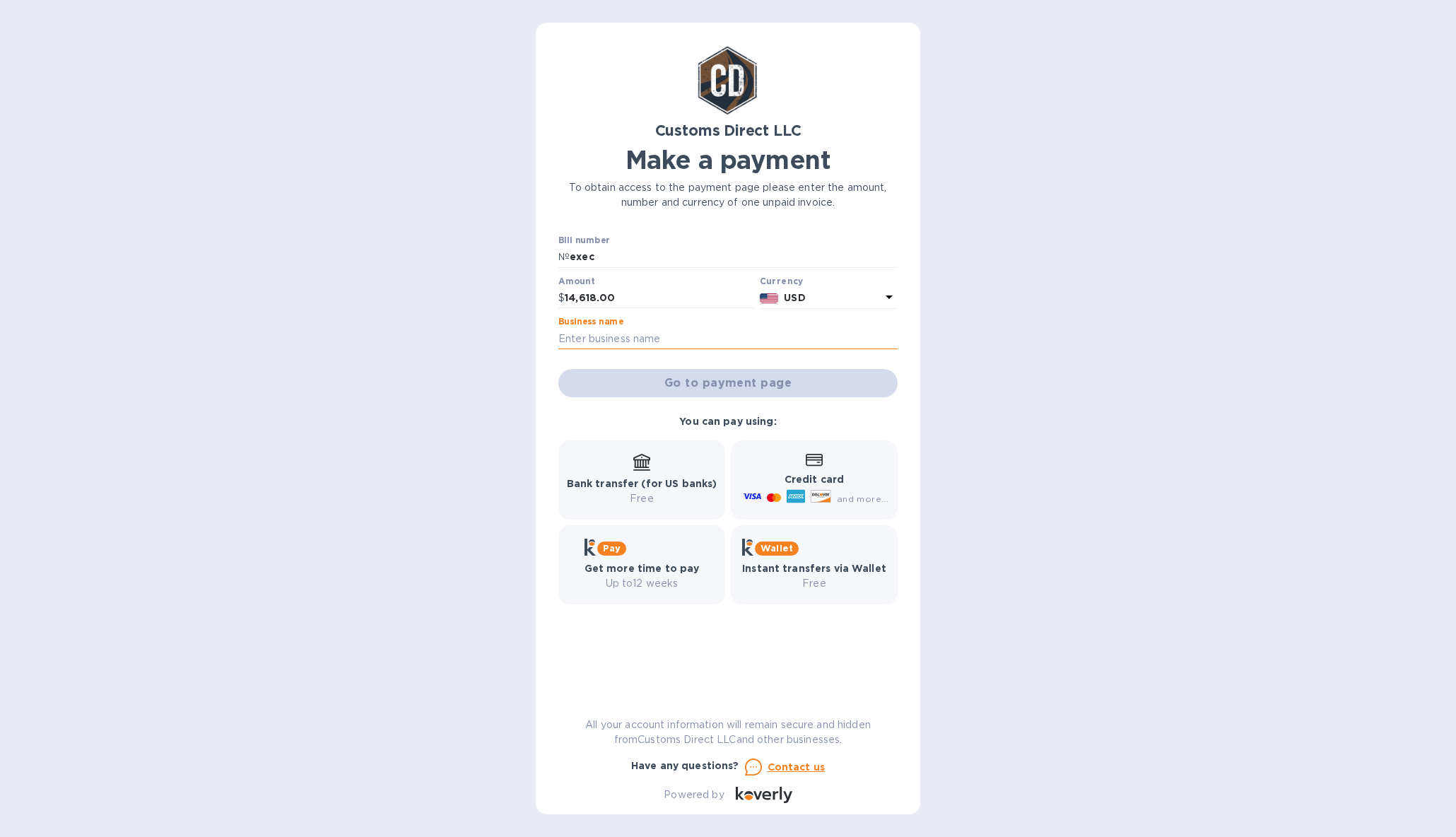
drag, startPoint x: 597, startPoint y: 341, endPoint x: 617, endPoint y: 339, distance: 20.1
click at [598, 341] on input "text" at bounding box center [728, 339] width 339 height 21
type input "Execarmor"
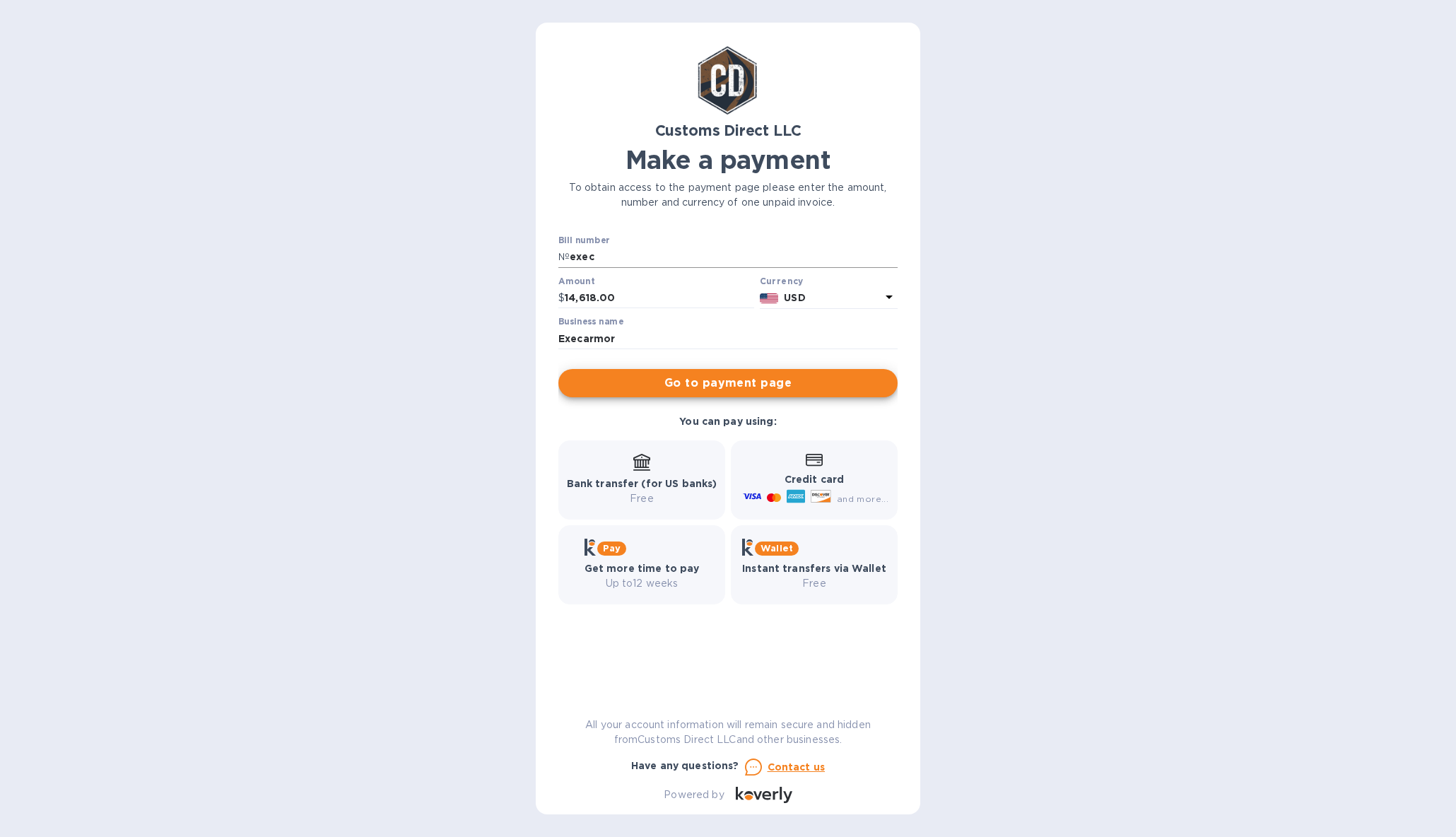
click at [631, 259] on input "exec" at bounding box center [733, 257] width 328 height 21
type input "exec [DATE]"
click at [674, 379] on span "Go to payment page" at bounding box center [728, 383] width 317 height 17
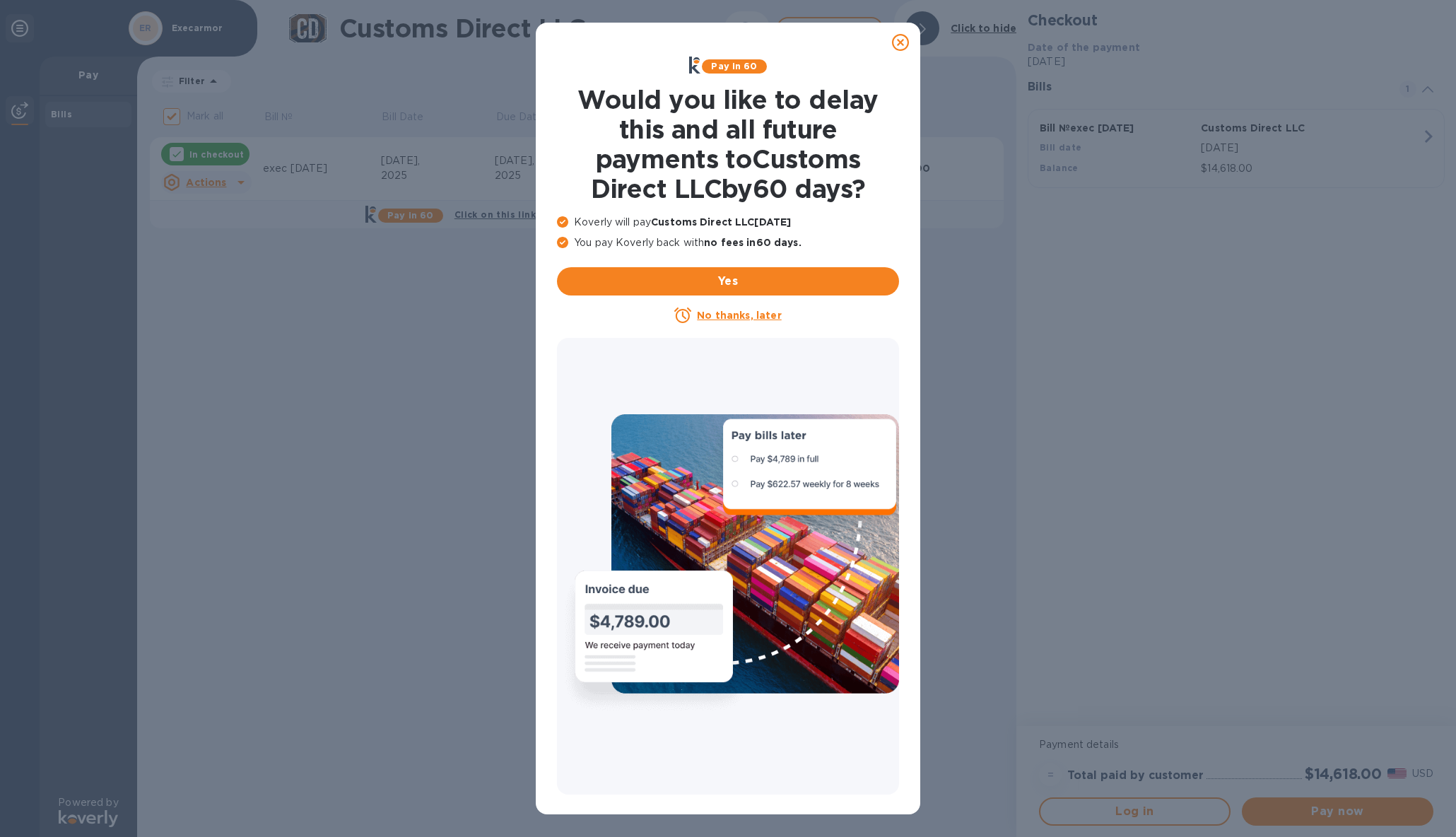
click at [897, 40] on icon at bounding box center [900, 42] width 17 height 17
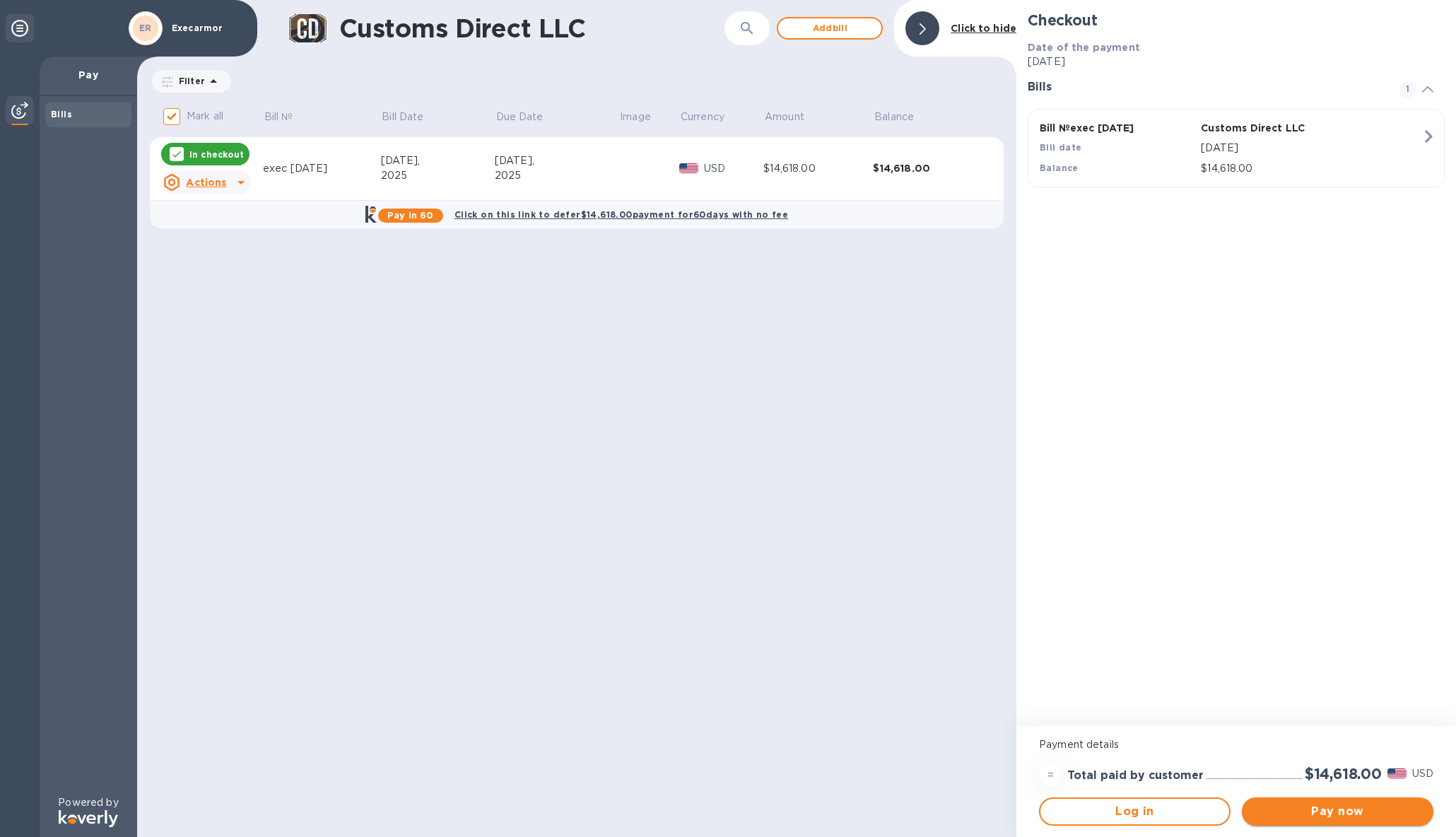
click at [1337, 816] on span "Pay now" at bounding box center [1337, 811] width 169 height 17
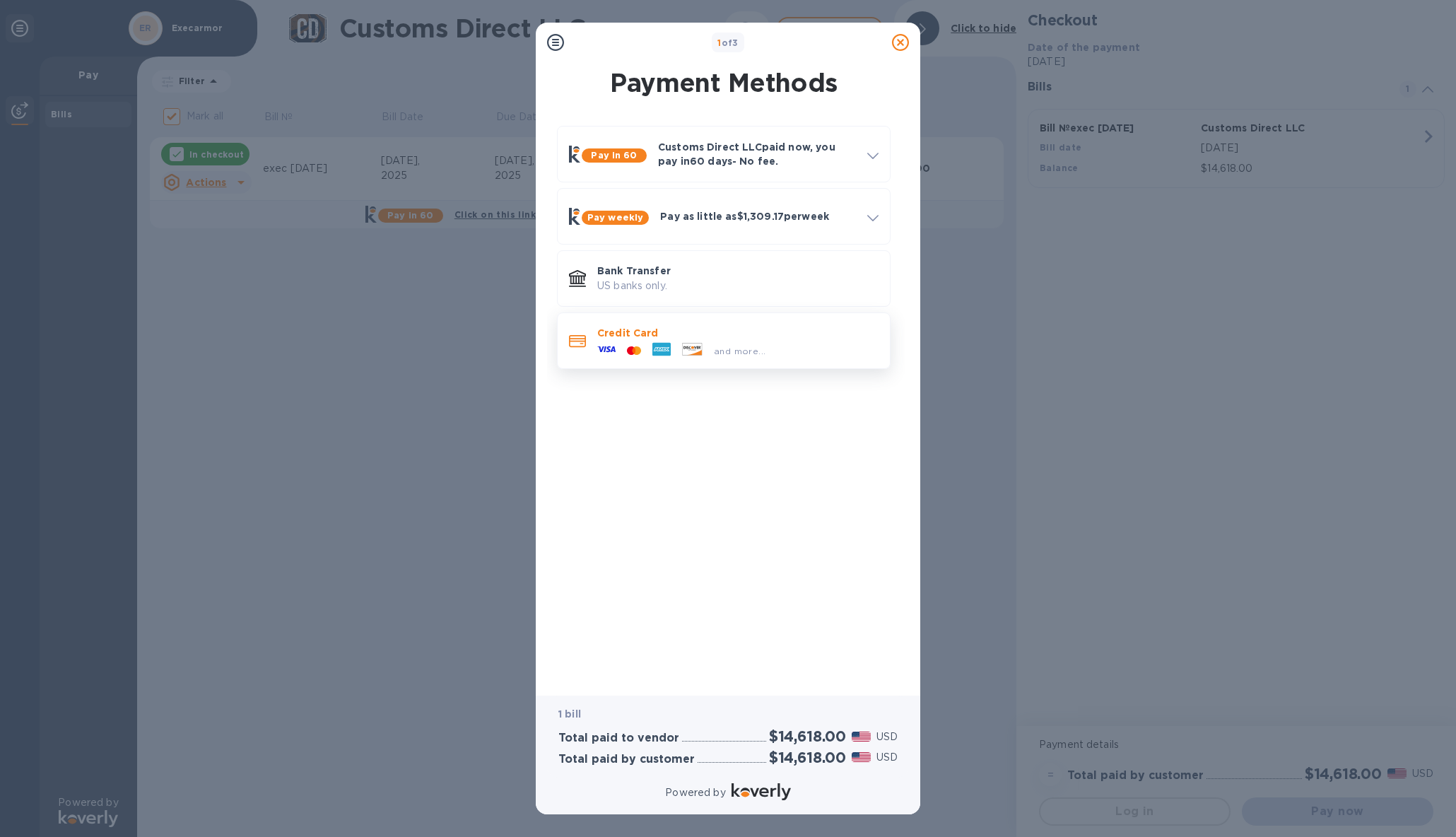
click at [666, 337] on p "Credit Card" at bounding box center [737, 333] width 281 height 14
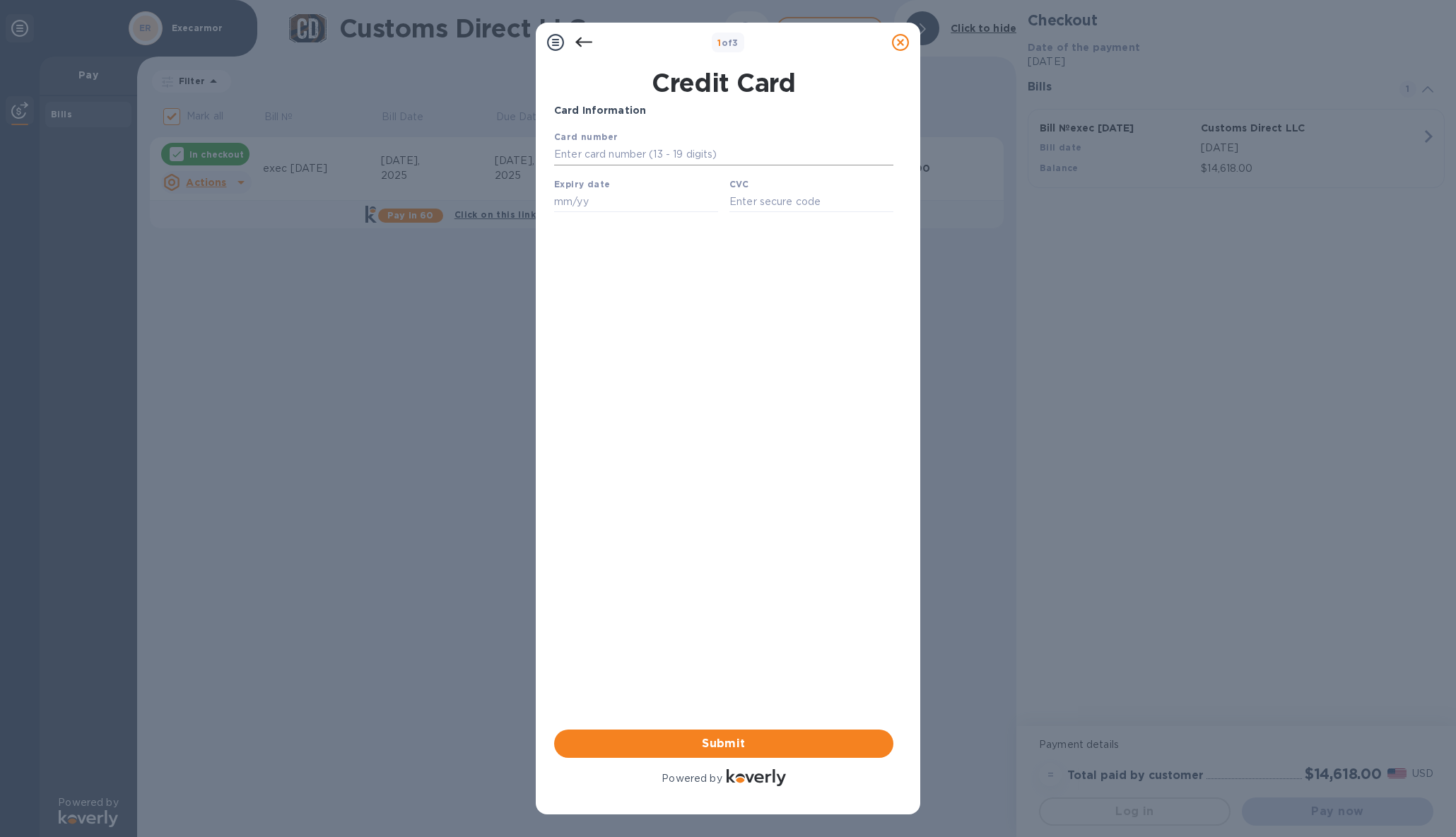
click at [573, 157] on input "text" at bounding box center [723, 155] width 339 height 21
click at [565, 204] on input "text" at bounding box center [636, 201] width 164 height 21
click at [648, 159] on input "4520 7100 6197" at bounding box center [723, 155] width 339 height 21
click at [633, 166] on input "4520 7100 6197" at bounding box center [723, 155] width 339 height 21
type input "4520 7100 6197 3118"
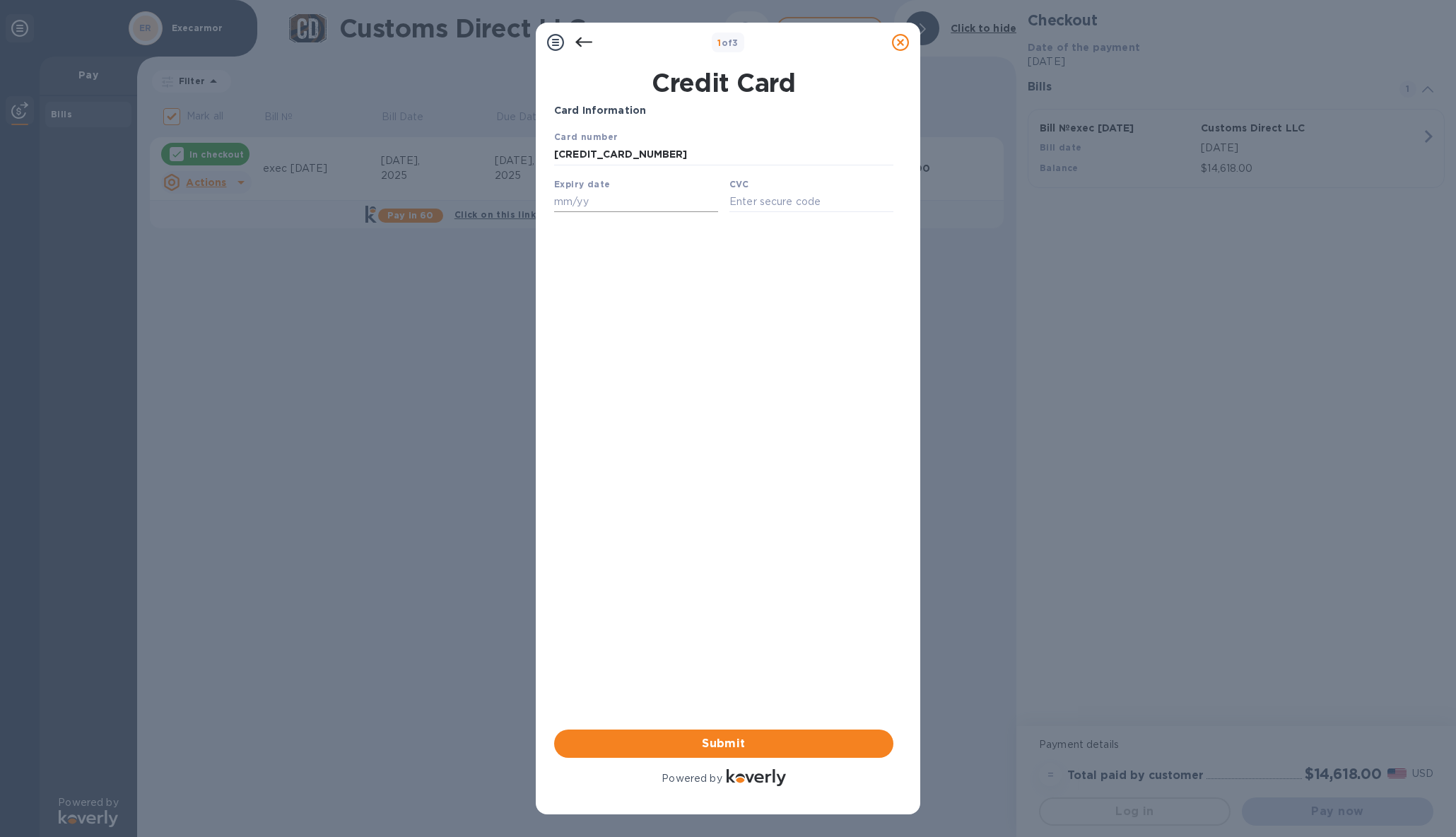
click at [561, 208] on input "text" at bounding box center [636, 201] width 164 height 21
type input "05/29"
click at [771, 206] on input "text" at bounding box center [811, 201] width 164 height 21
type input "777"
click at [709, 355] on div "Card Information Your browser does not support iframes Submit Powered by" at bounding box center [723, 446] width 339 height 686
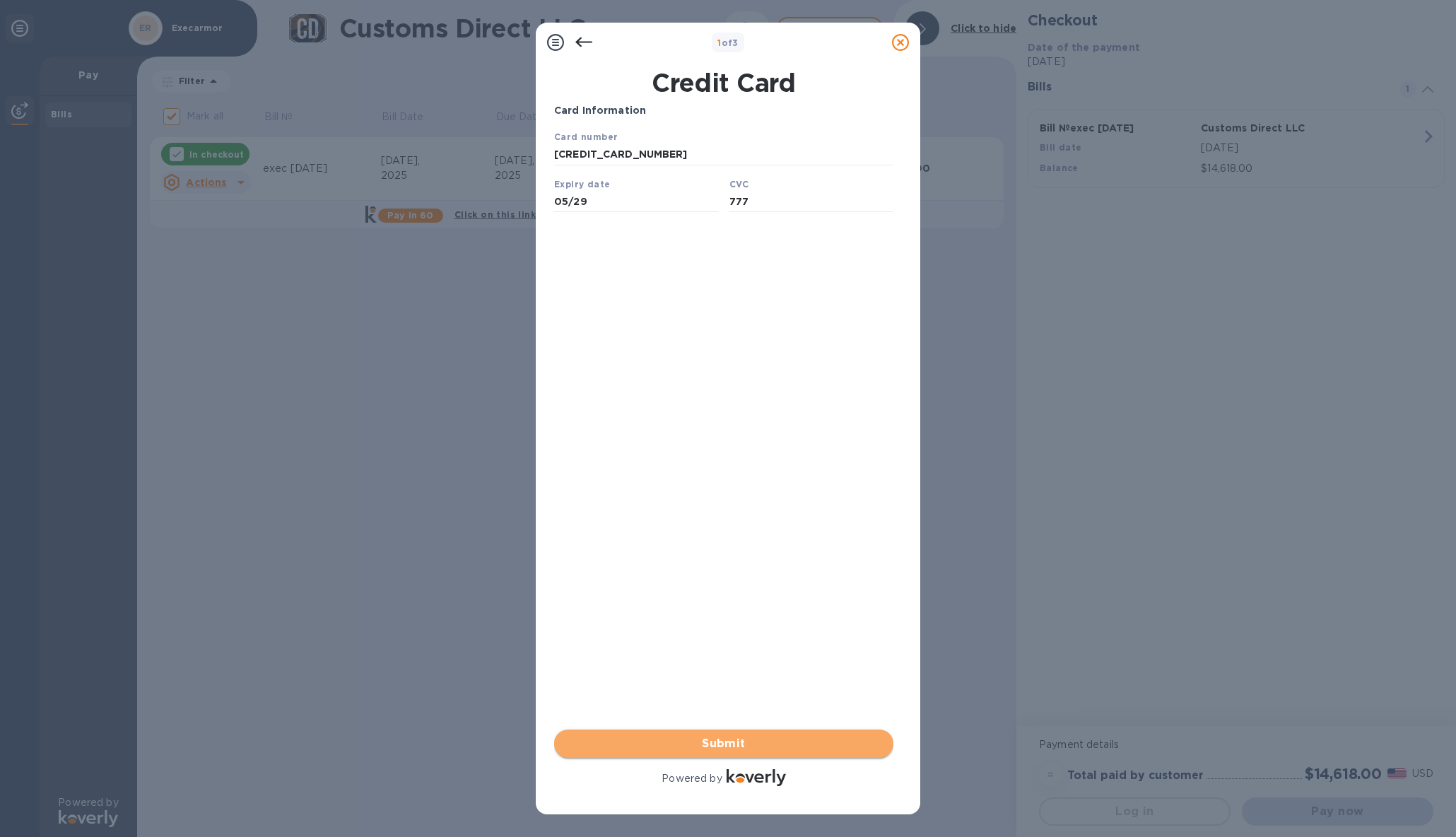
click at [741, 748] on span "Submit" at bounding box center [723, 743] width 317 height 17
